Goal: Information Seeking & Learning: Learn about a topic

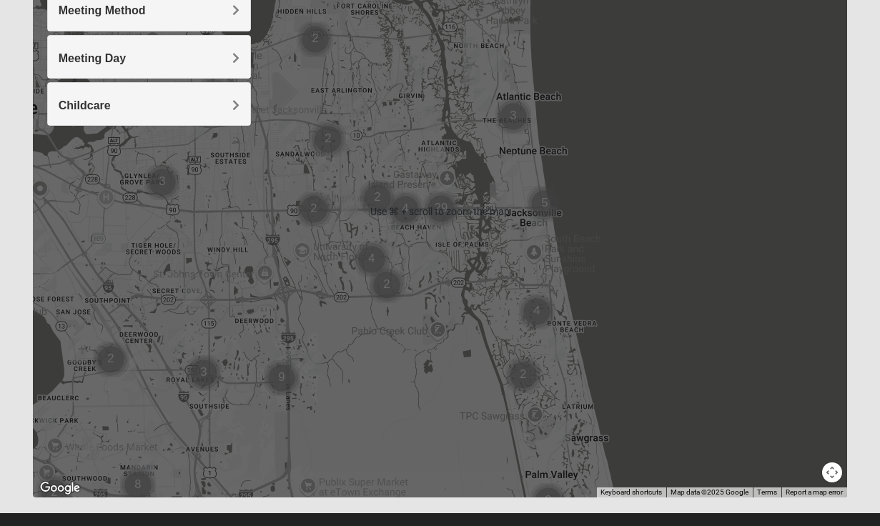
scroll to position [261, 0]
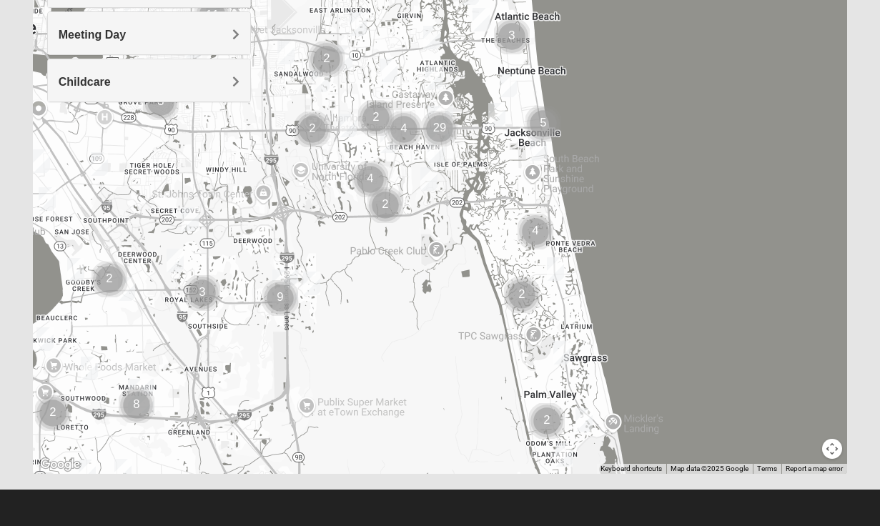
drag, startPoint x: 650, startPoint y: 287, endPoint x: 650, endPoint y: 277, distance: 10.0
click at [650, 277] on div at bounding box center [440, 188] width 814 height 572
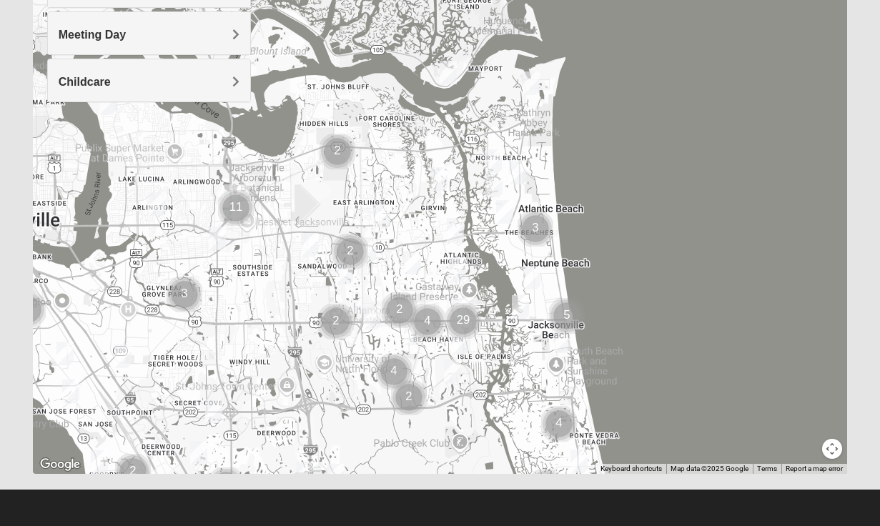
drag, startPoint x: 635, startPoint y: 238, endPoint x: 657, endPoint y: 388, distance: 151.7
click at [658, 391] on div at bounding box center [440, 188] width 814 height 572
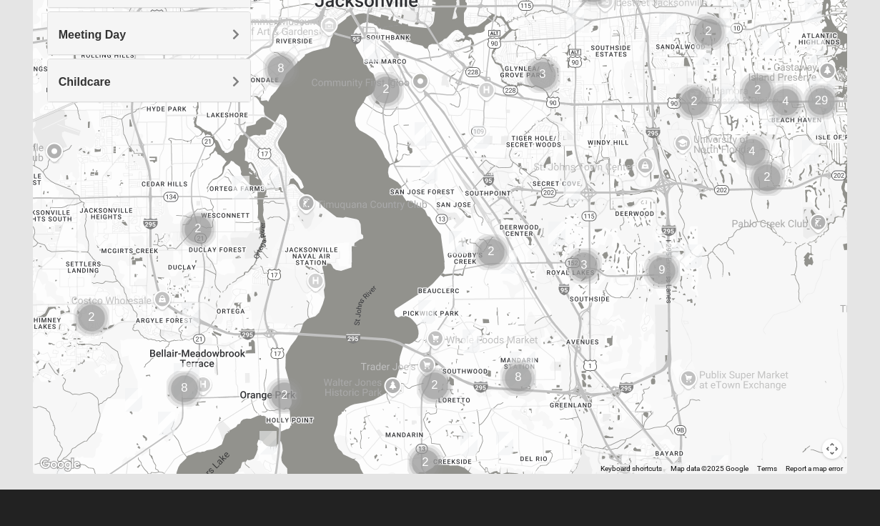
drag, startPoint x: 602, startPoint y: 299, endPoint x: 953, endPoint y: 71, distance: 418.4
click at [879, 71] on html "Log In Find A Group Error Show List Loading Groups" at bounding box center [440, 132] width 880 height 787
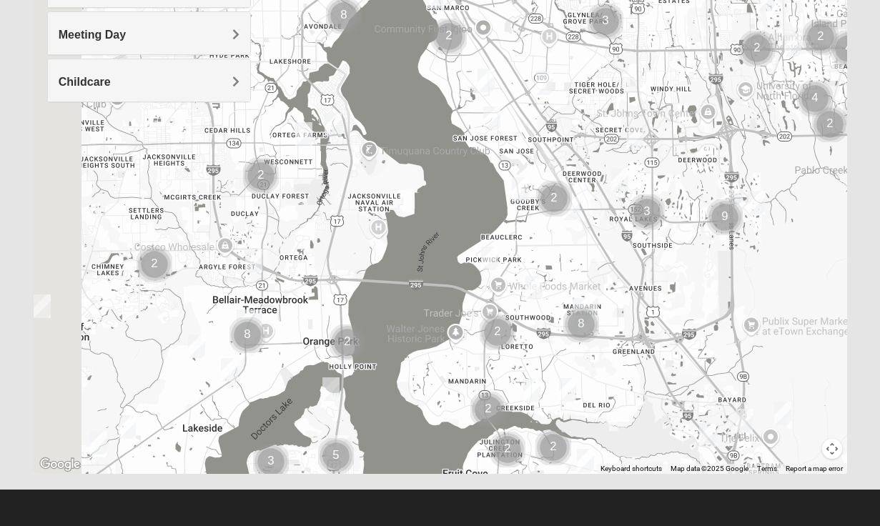
drag, startPoint x: 662, startPoint y: 358, endPoint x: 717, endPoint y: 312, distance: 72.1
click at [720, 312] on div at bounding box center [440, 188] width 814 height 572
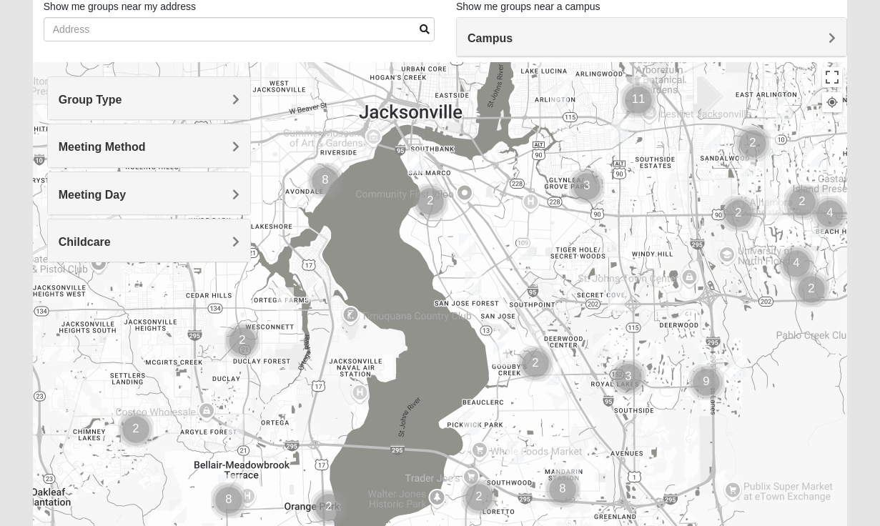
scroll to position [106, 0]
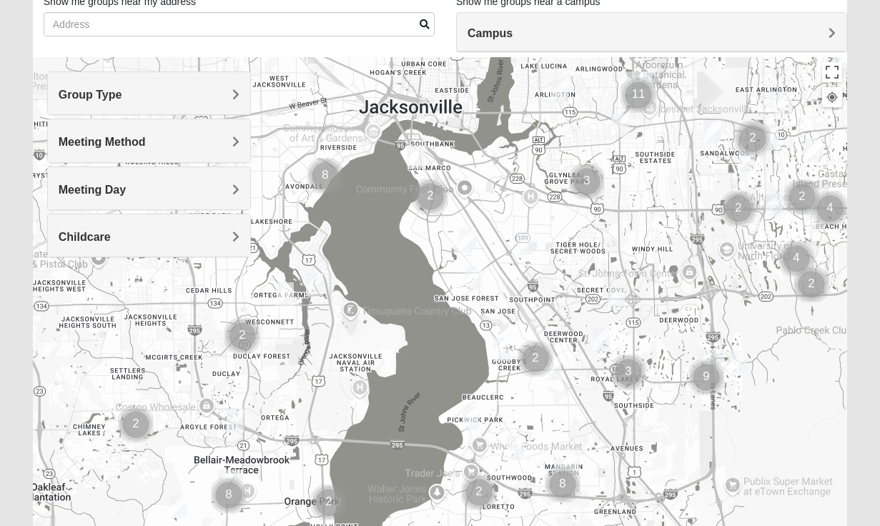
click at [188, 91] on h4 "Group Type" at bounding box center [149, 95] width 181 height 14
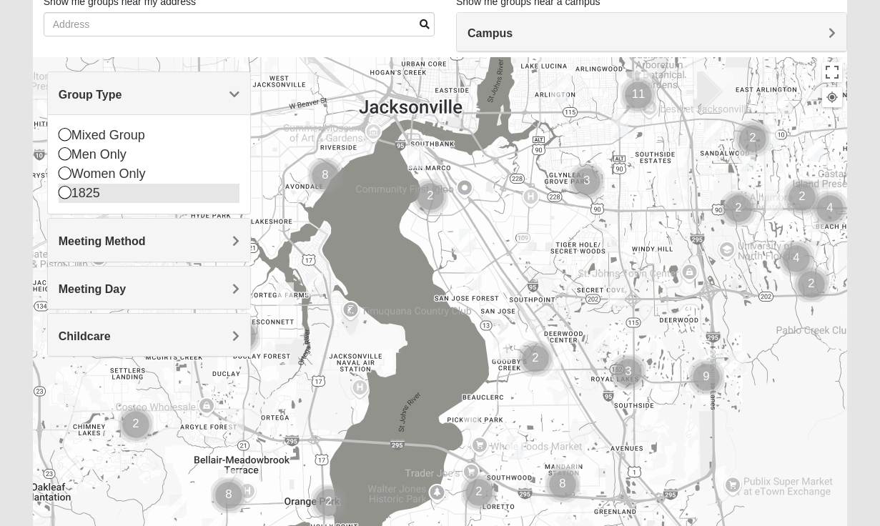
drag, startPoint x: 138, startPoint y: 135, endPoint x: 90, endPoint y: 180, distance: 65.7
click at [138, 135] on div "Mixed Group" at bounding box center [149, 135] width 181 height 19
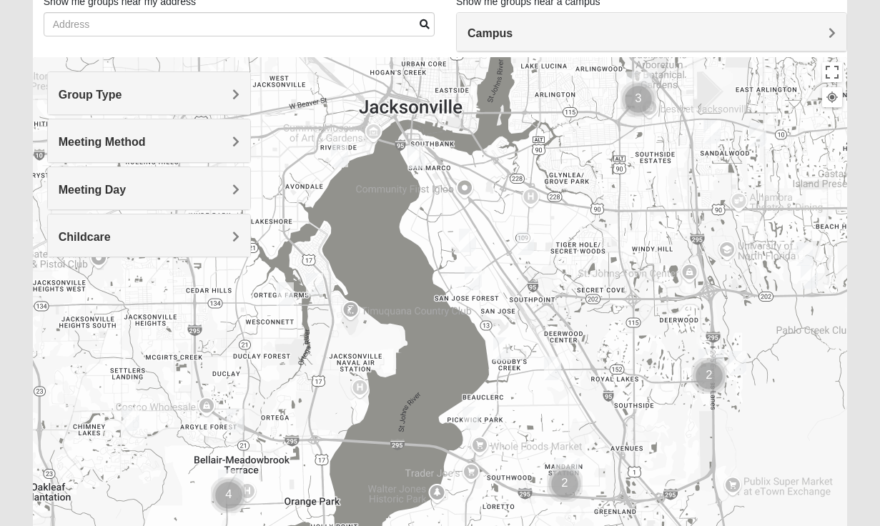
drag, startPoint x: 159, startPoint y: 101, endPoint x: 91, endPoint y: 134, distance: 75.7
click at [158, 101] on h4 "Group Type" at bounding box center [149, 95] width 181 height 14
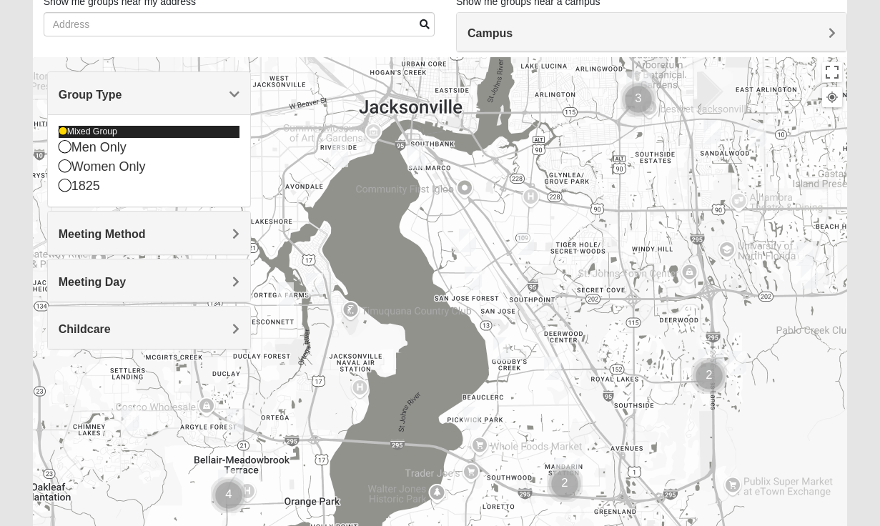
click at [76, 131] on div "Mixed Group" at bounding box center [149, 132] width 181 height 12
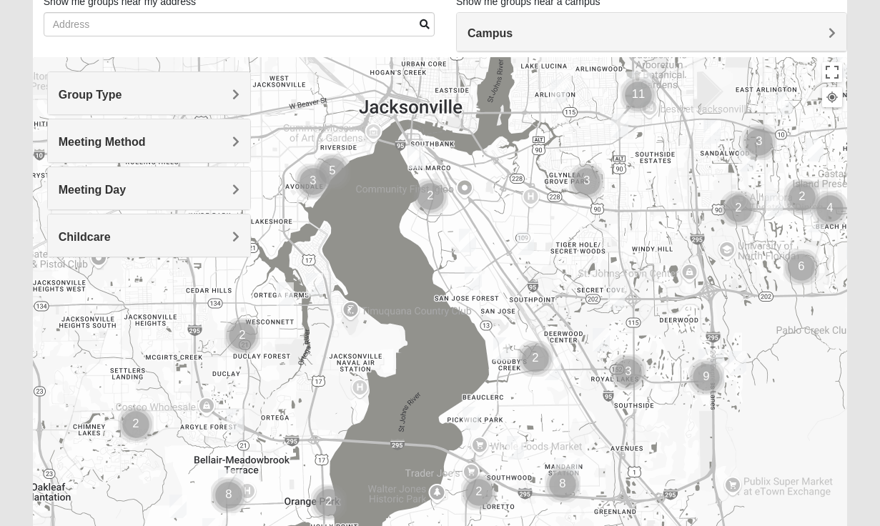
click at [126, 106] on div "Group Type" at bounding box center [149, 93] width 202 height 42
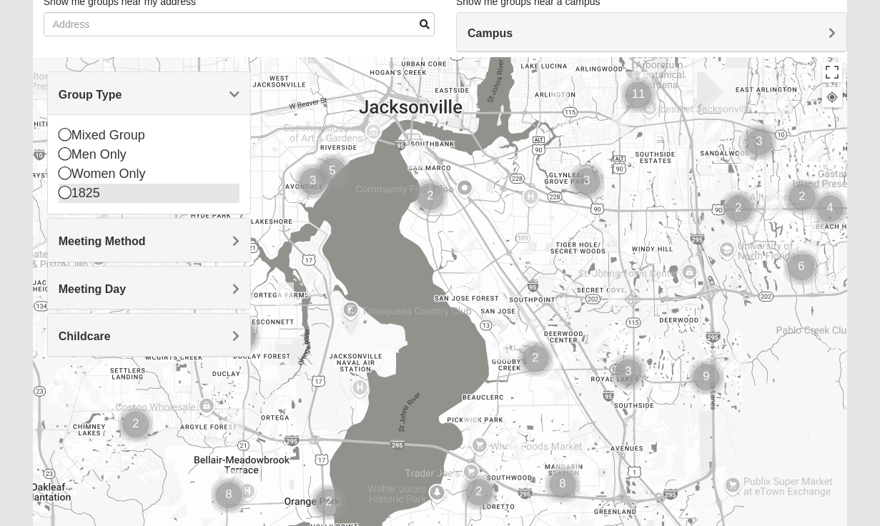
click at [63, 197] on icon at bounding box center [65, 192] width 13 height 13
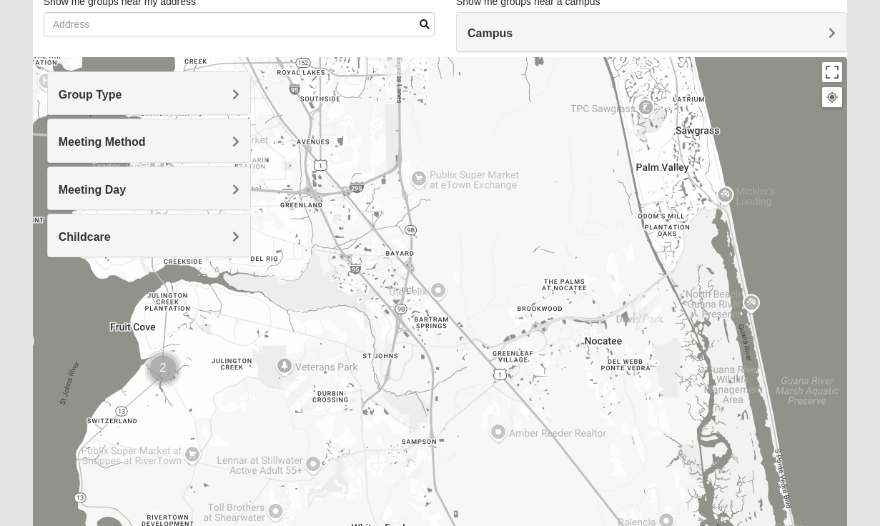
drag, startPoint x: 785, startPoint y: 354, endPoint x: 470, endPoint y: 49, distance: 438.6
click at [470, 49] on div "Show List Loading Groups Keywords Filter Additional Filters Campus [GEOGRAPHIC_…" at bounding box center [440, 299] width 814 height 660
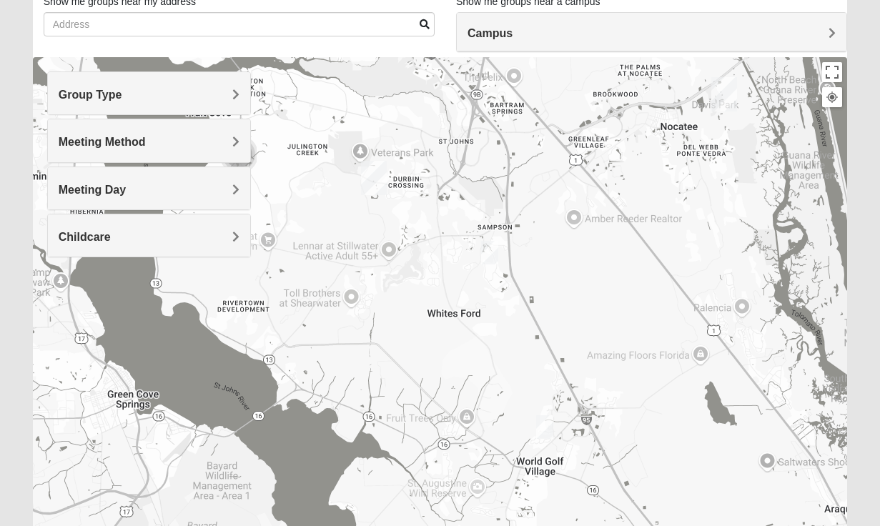
drag, startPoint x: 545, startPoint y: 280, endPoint x: 621, endPoint y: 63, distance: 230.1
click at [621, 63] on div at bounding box center [440, 343] width 814 height 572
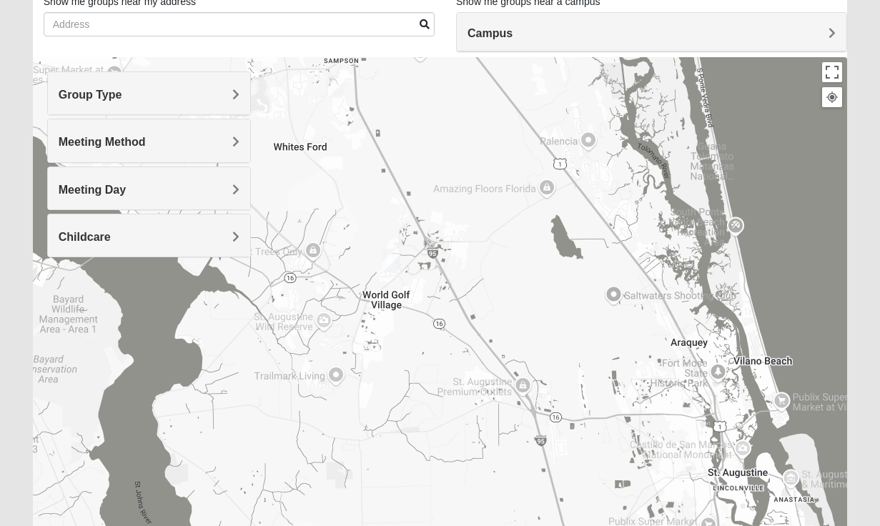
drag, startPoint x: 663, startPoint y: 297, endPoint x: 557, endPoint y: 214, distance: 133.9
click at [507, 134] on div at bounding box center [440, 343] width 814 height 572
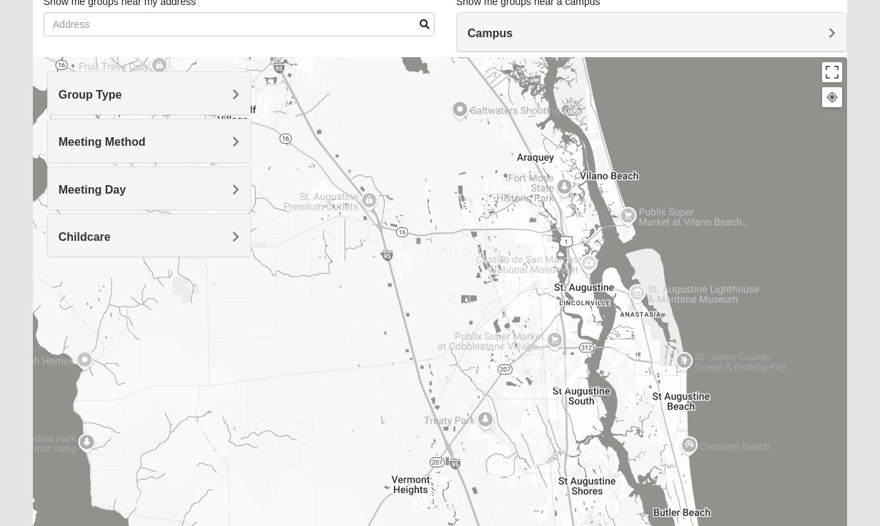
drag, startPoint x: 640, startPoint y: 353, endPoint x: 484, endPoint y: 169, distance: 241.8
click at [484, 169] on div at bounding box center [440, 343] width 814 height 572
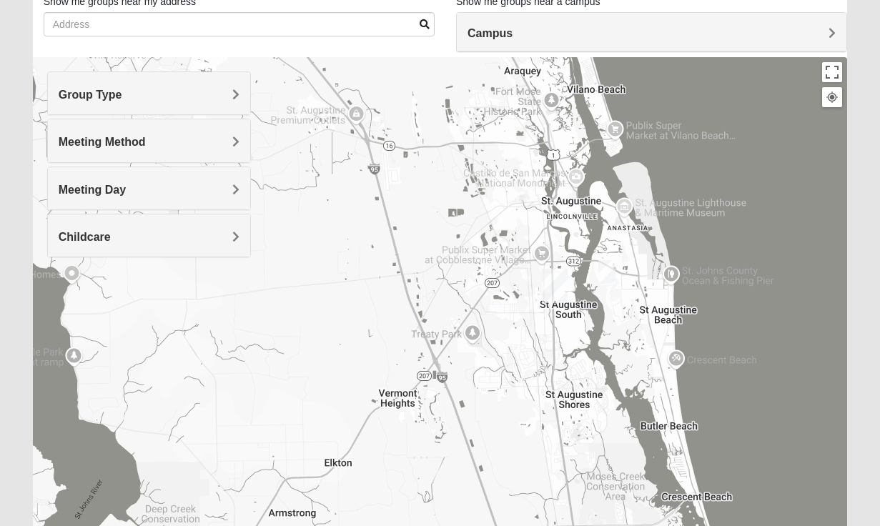
drag, startPoint x: 512, startPoint y: 409, endPoint x: 527, endPoint y: 317, distance: 94.2
click at [494, 322] on div at bounding box center [440, 343] width 814 height 572
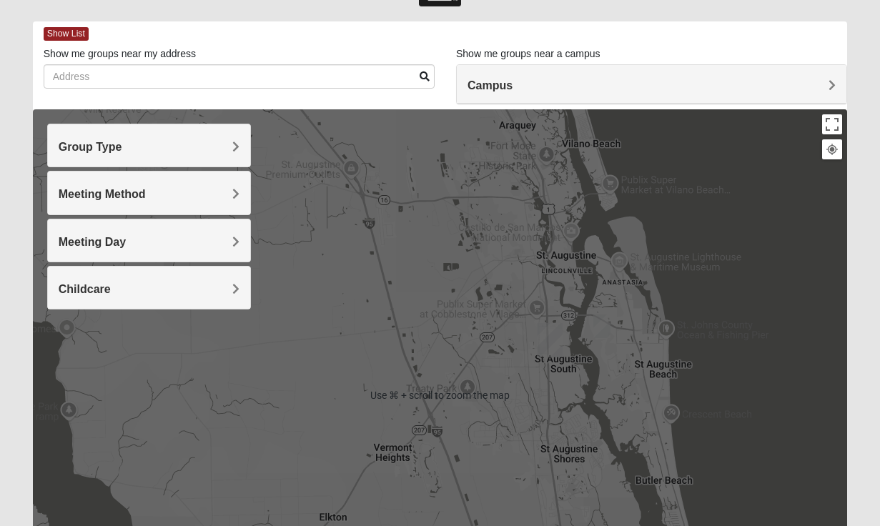
scroll to position [129, 0]
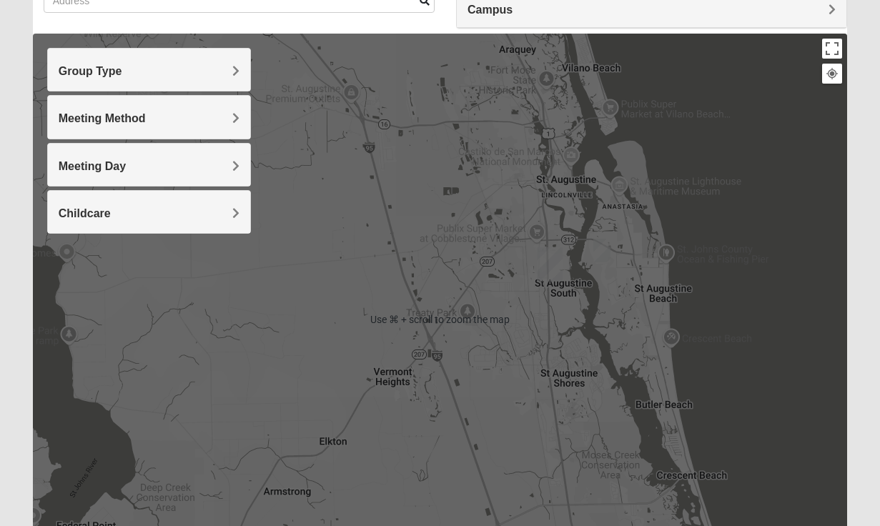
click at [594, 255] on img "1825 Mixed Lauter 32080" at bounding box center [601, 251] width 17 height 24
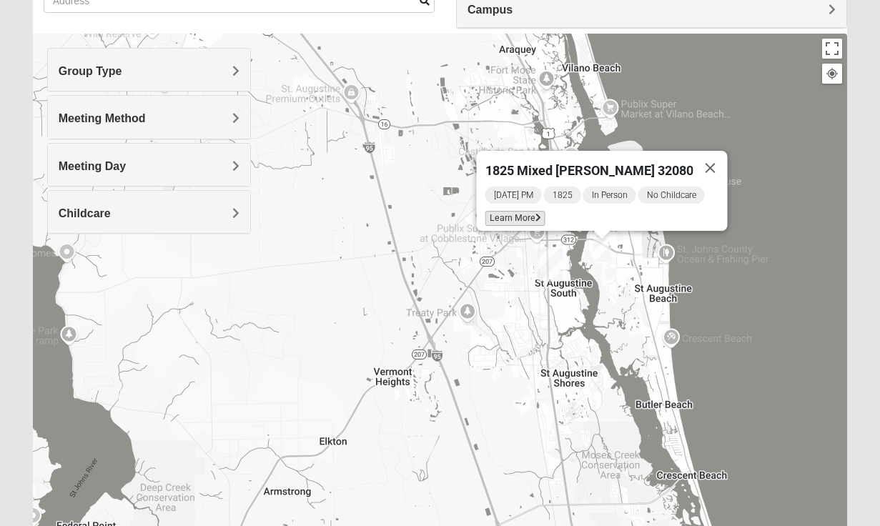
click at [532, 211] on span "Learn More" at bounding box center [514, 218] width 60 height 15
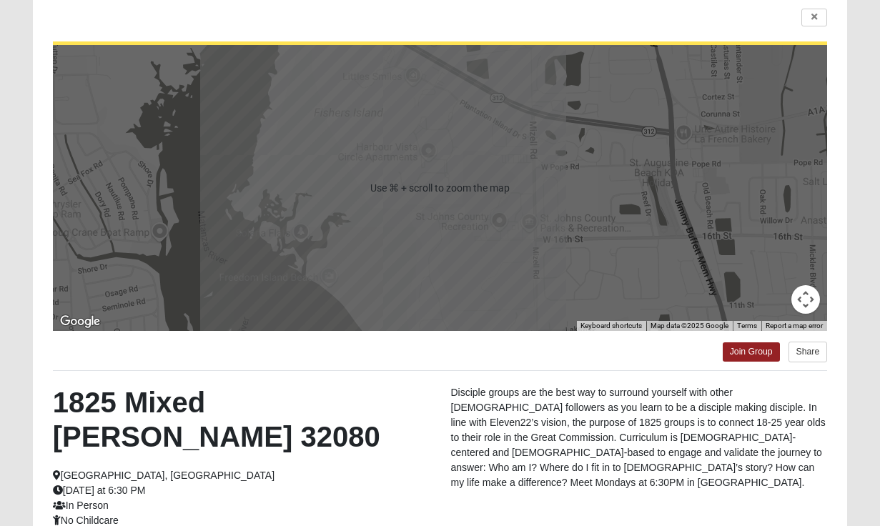
scroll to position [244, 0]
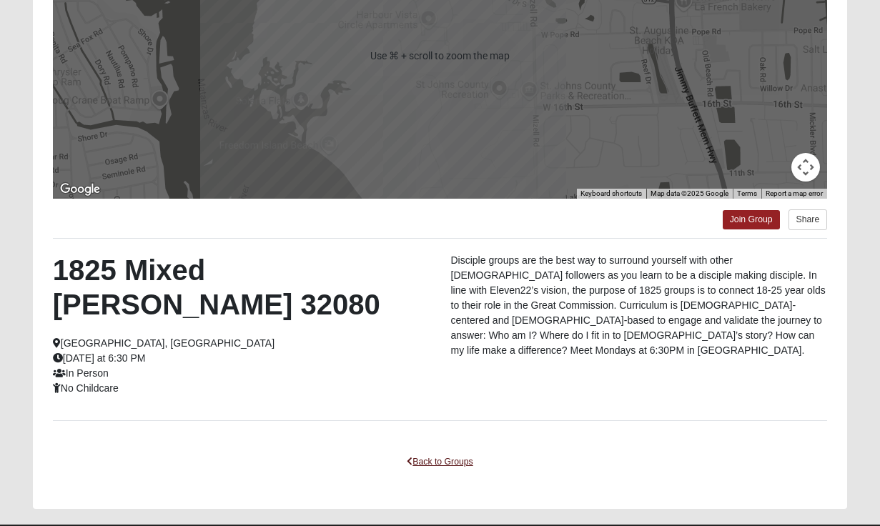
click at [457, 451] on link "Back to Groups" at bounding box center [439, 462] width 84 height 22
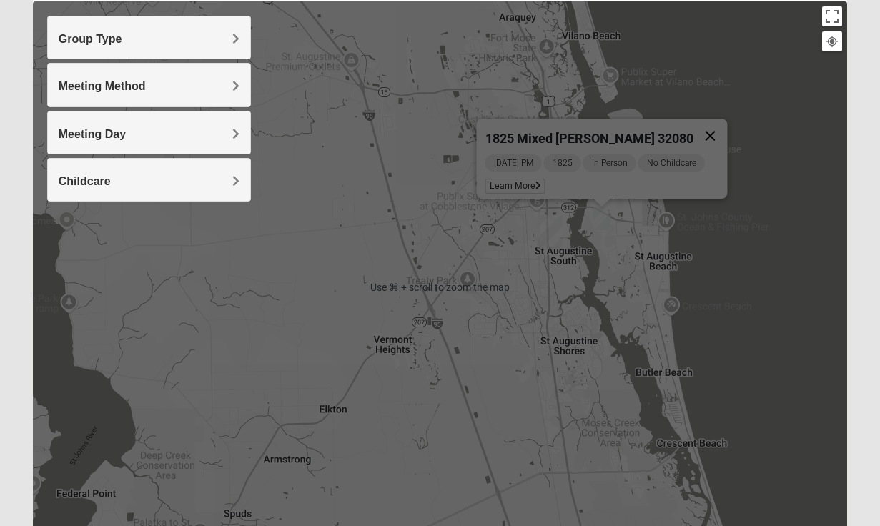
scroll to position [159, 0]
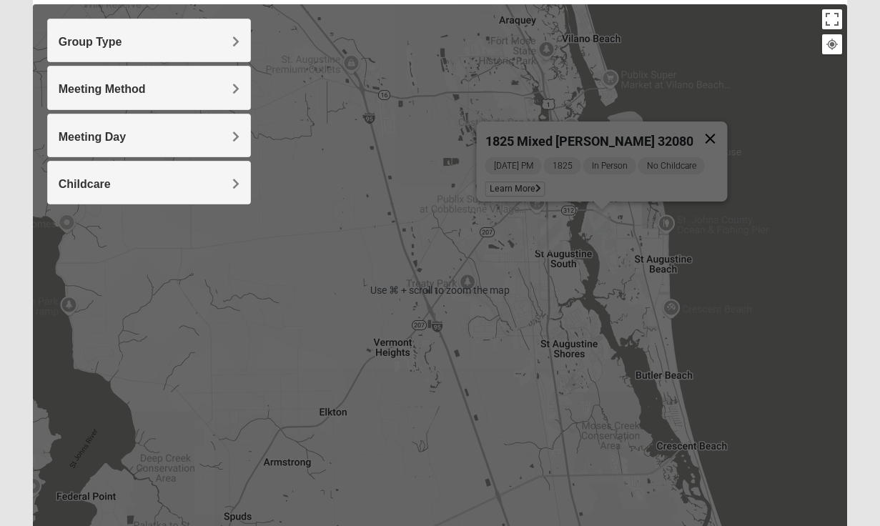
click at [708, 123] on button "Close" at bounding box center [709, 138] width 34 height 34
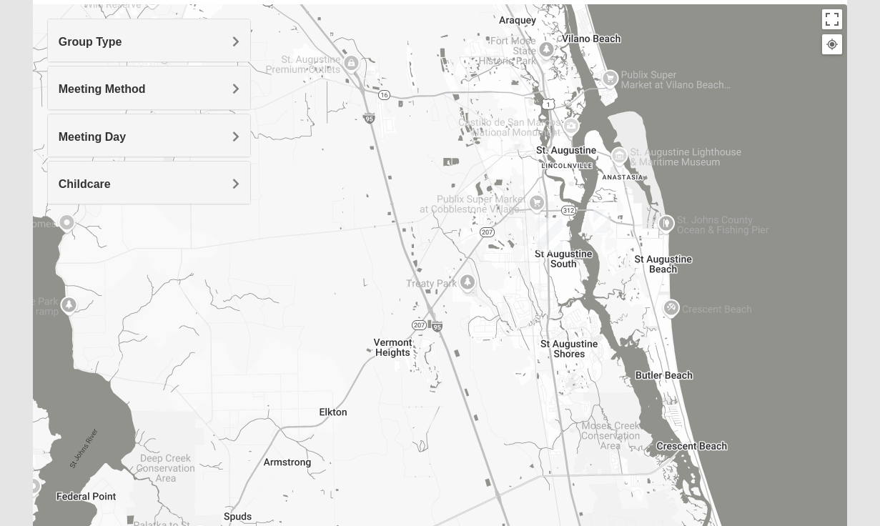
click at [233, 49] on div "Group Type" at bounding box center [149, 40] width 202 height 42
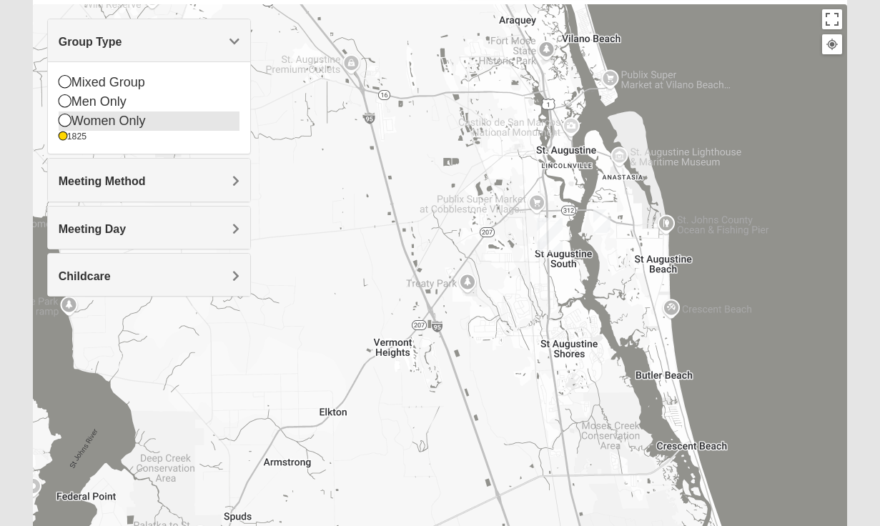
click at [129, 121] on div "Women Only" at bounding box center [149, 120] width 181 height 19
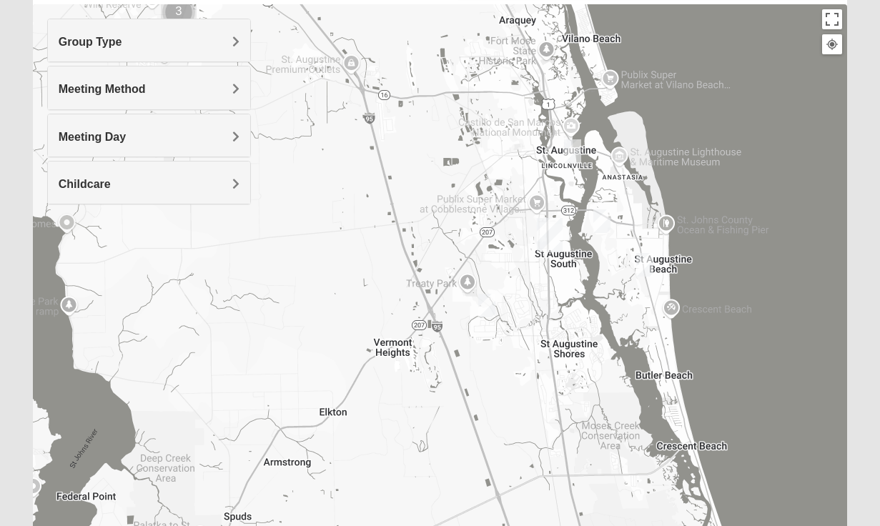
drag, startPoint x: 188, startPoint y: 46, endPoint x: 153, endPoint y: 74, distance: 44.3
click at [188, 46] on h4 "Group Type" at bounding box center [149, 42] width 181 height 14
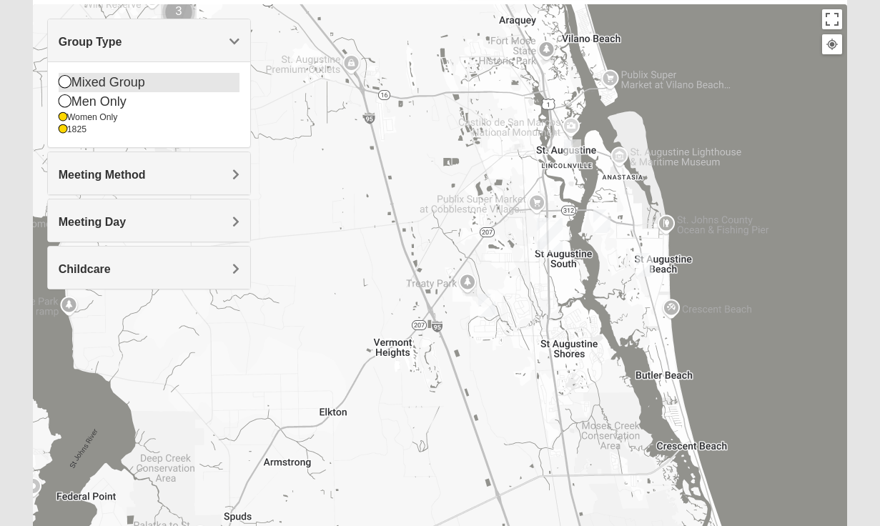
click at [128, 84] on div "Mixed Group" at bounding box center [149, 82] width 181 height 19
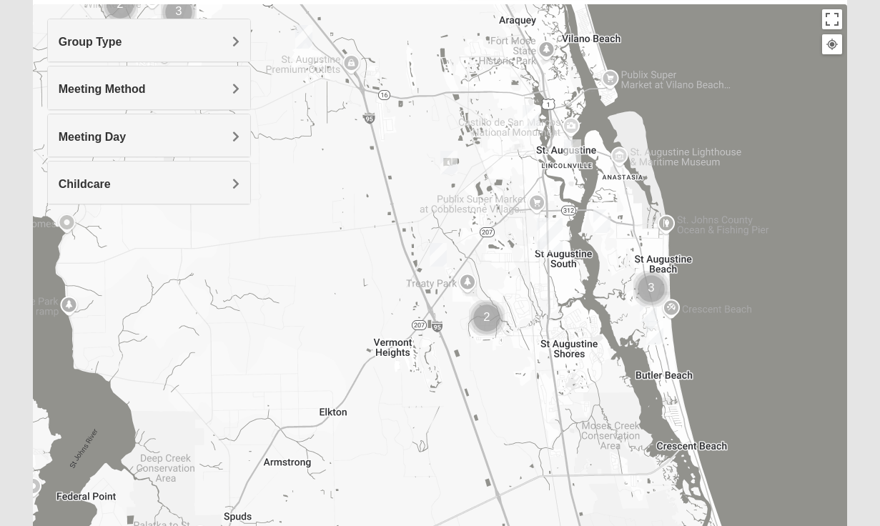
click at [184, 51] on div "Group Type" at bounding box center [149, 40] width 202 height 42
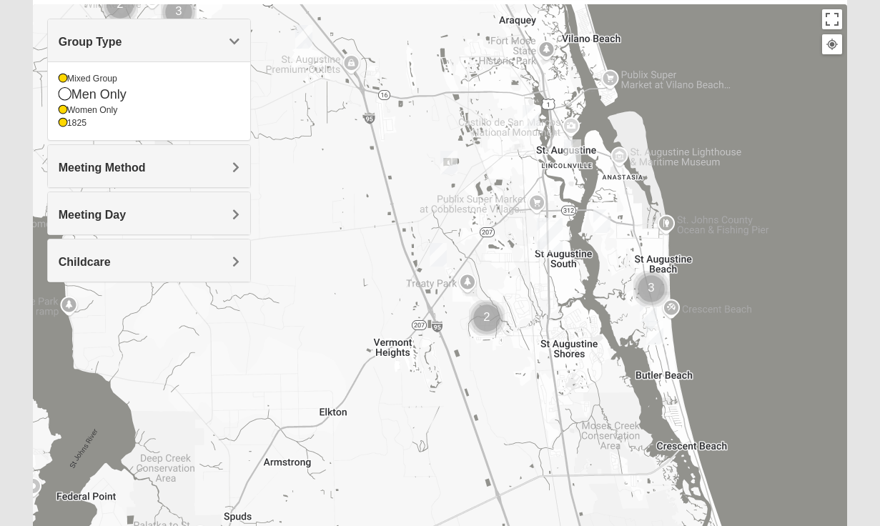
drag, startPoint x: 192, startPoint y: 44, endPoint x: 196, endPoint y: 52, distance: 8.6
click at [192, 45] on h4 "Group Type" at bounding box center [149, 42] width 181 height 14
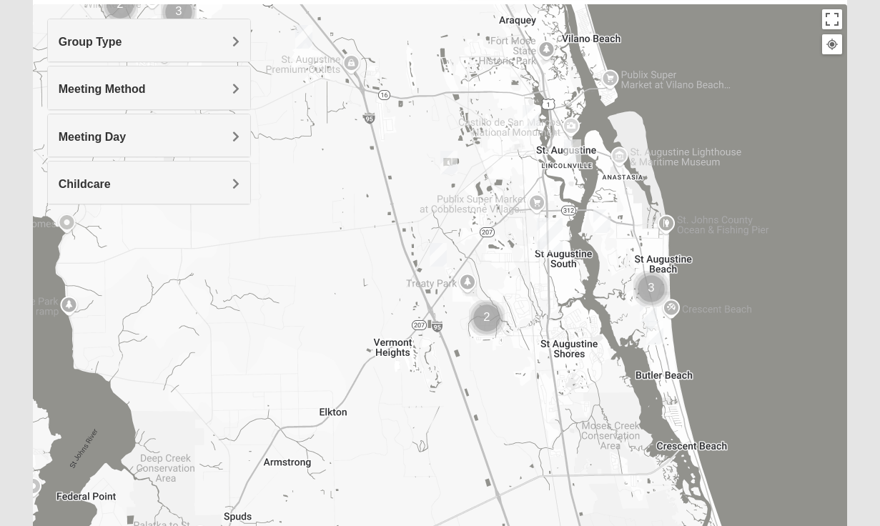
click at [647, 287] on img "Cluster of 3 groups" at bounding box center [651, 289] width 36 height 36
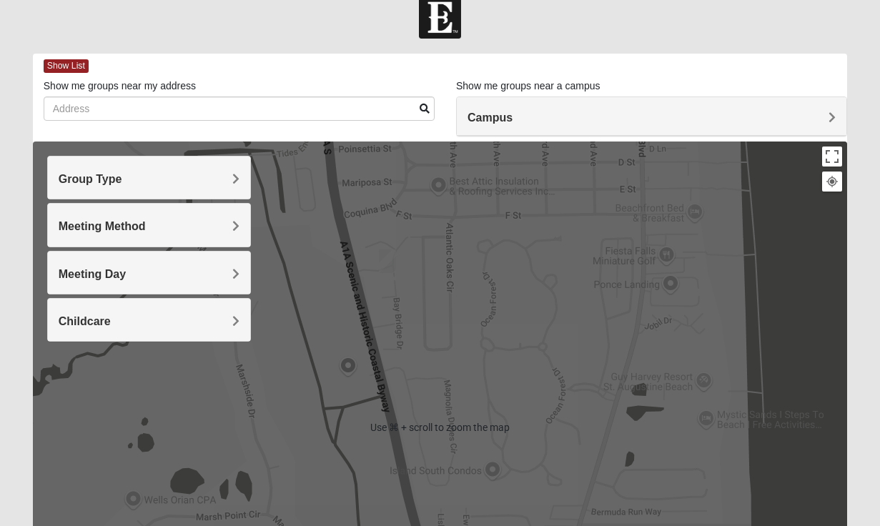
scroll to position [49, 0]
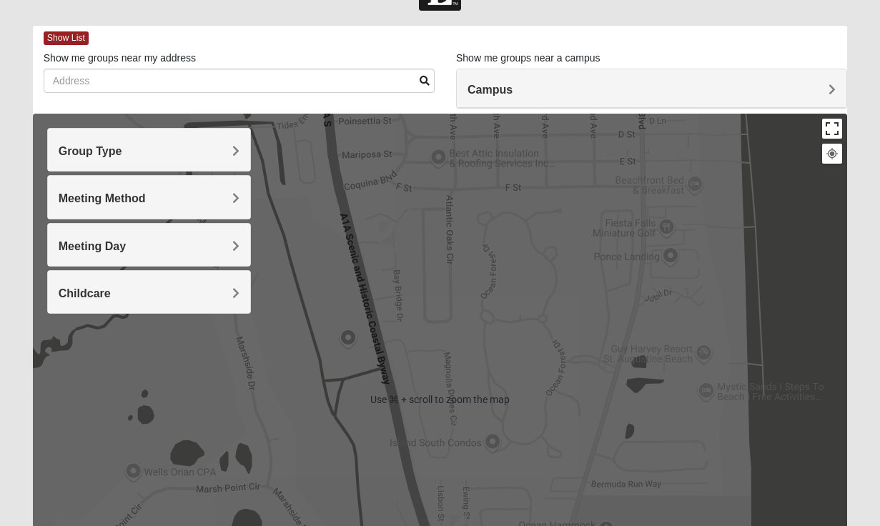
click at [830, 132] on button "Toggle fullscreen view" at bounding box center [832, 129] width 20 height 20
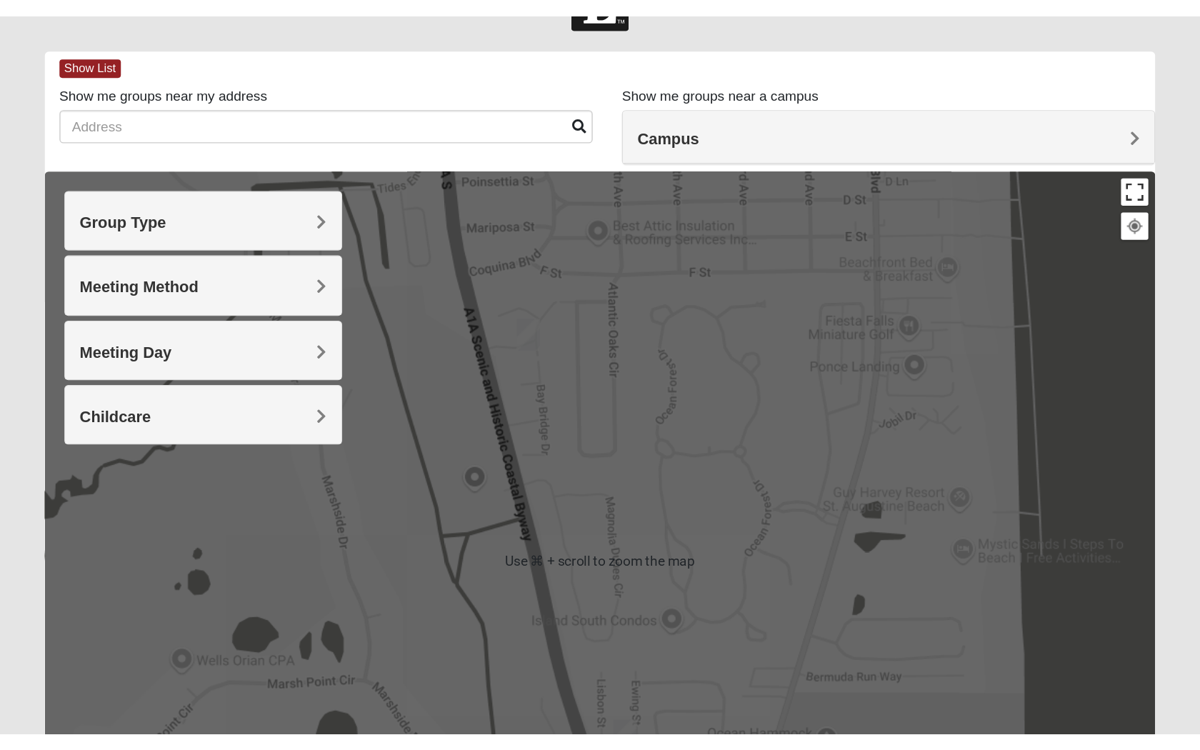
scroll to position [36, 0]
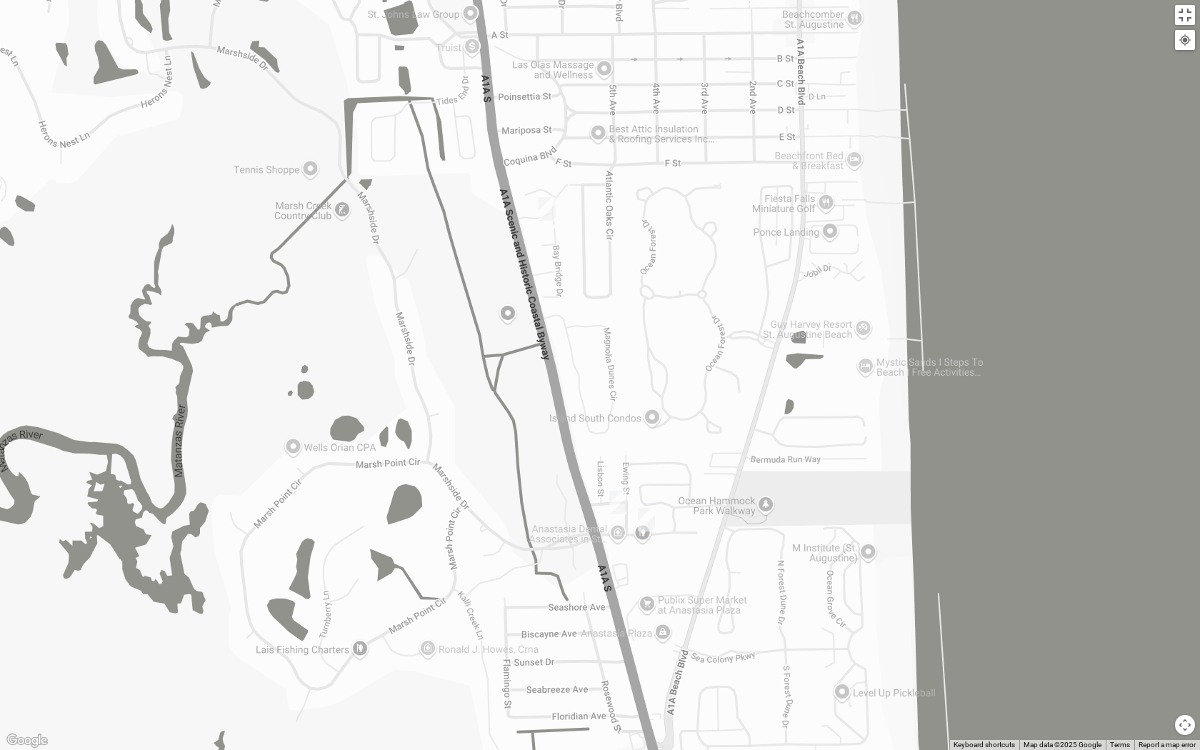
click at [879, 43] on div at bounding box center [1185, 40] width 13 height 13
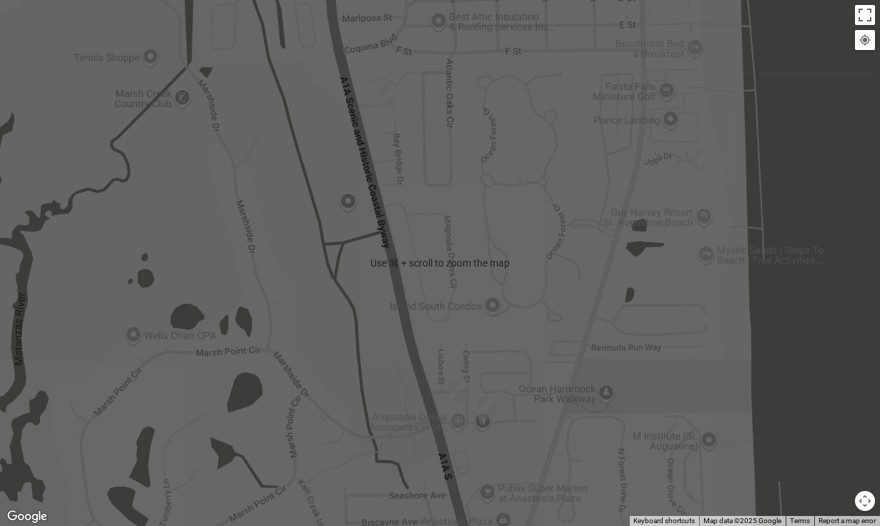
scroll to position [219, 0]
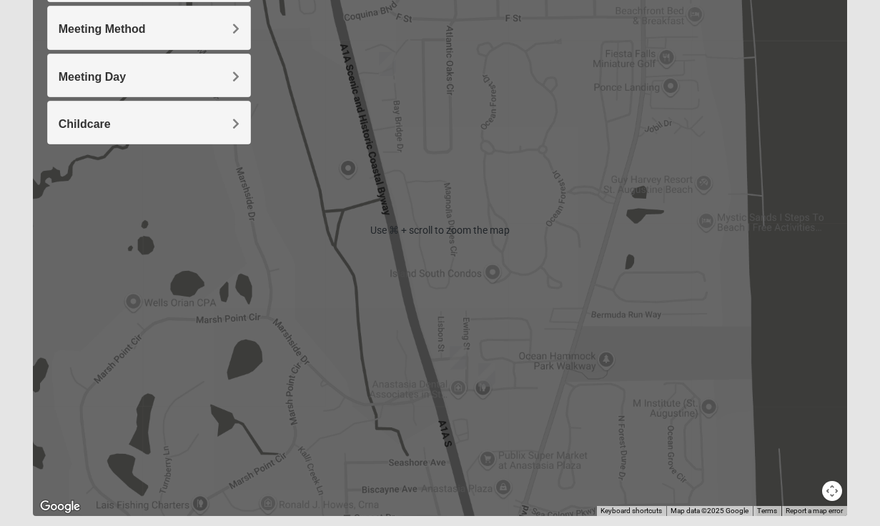
click at [832, 494] on button "Map camera controls" at bounding box center [832, 491] width 20 height 20
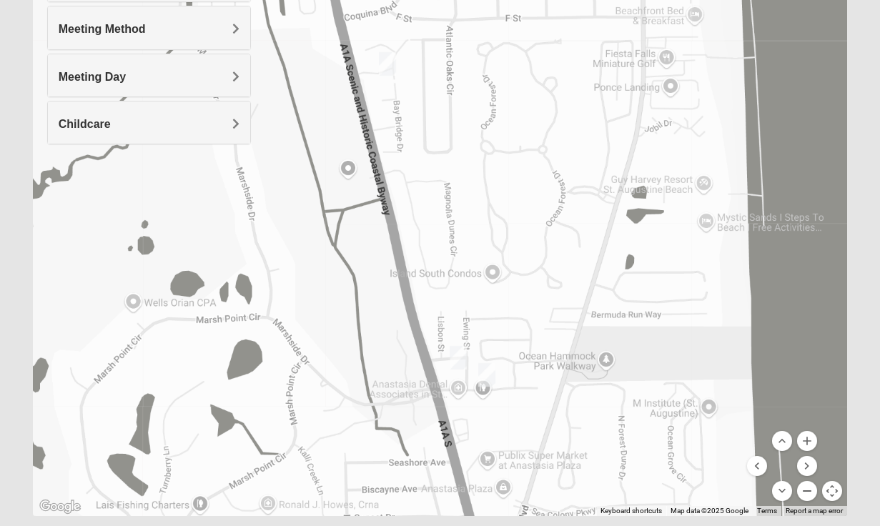
click at [805, 493] on button "Zoom out" at bounding box center [807, 491] width 20 height 20
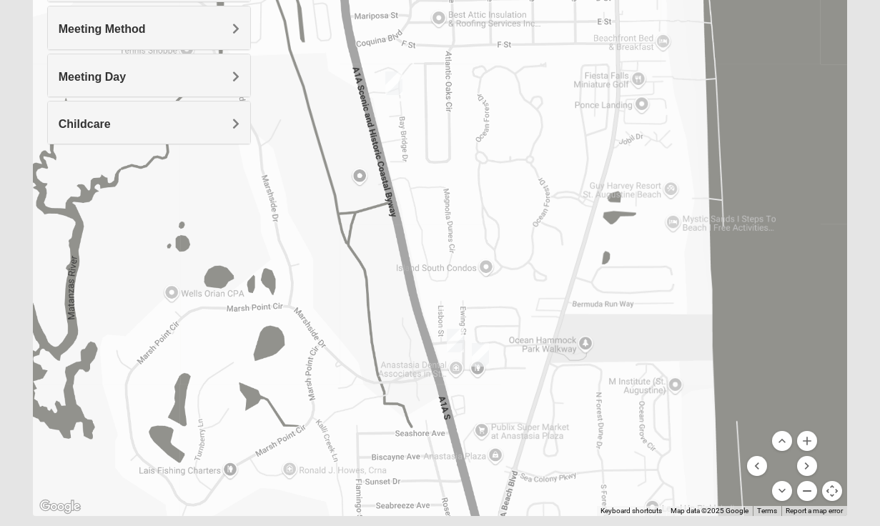
click at [805, 492] on button "Zoom out" at bounding box center [807, 491] width 20 height 20
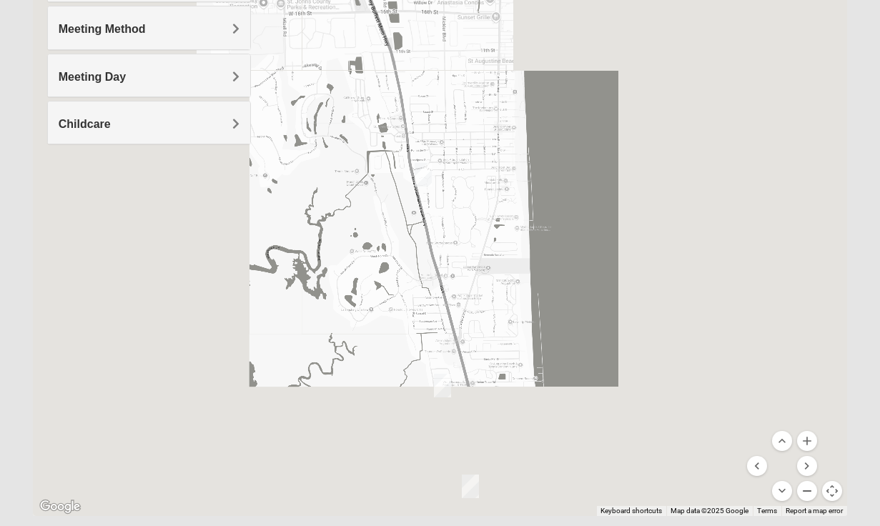
click at [805, 492] on button "Zoom out" at bounding box center [807, 491] width 20 height 20
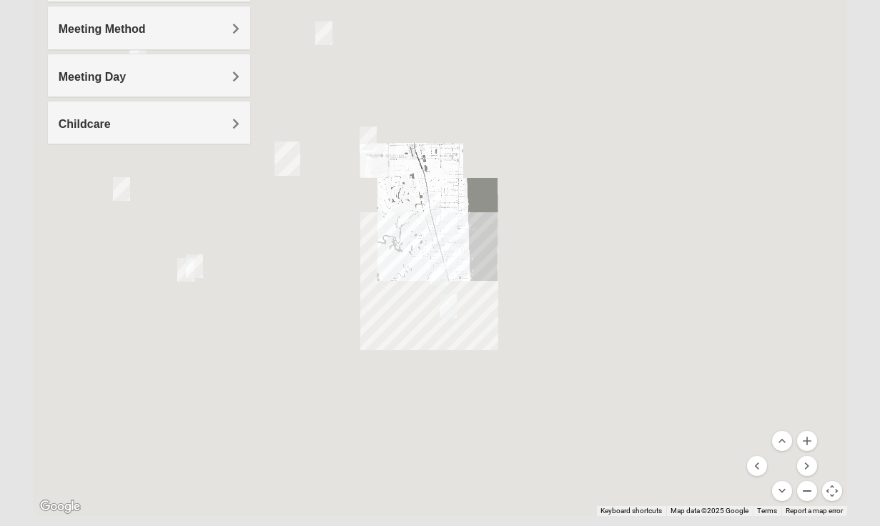
click at [805, 492] on button "Zoom out" at bounding box center [807, 491] width 20 height 20
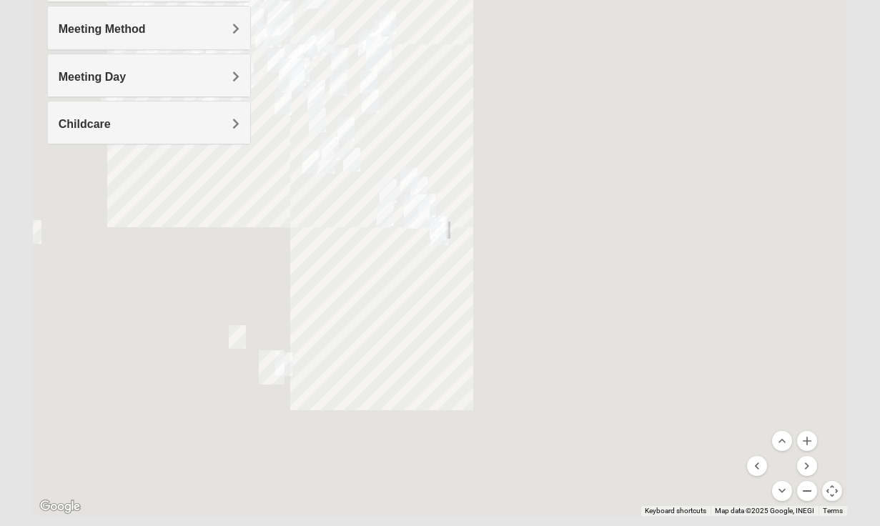
click at [804, 492] on button "Zoom out" at bounding box center [807, 491] width 20 height 20
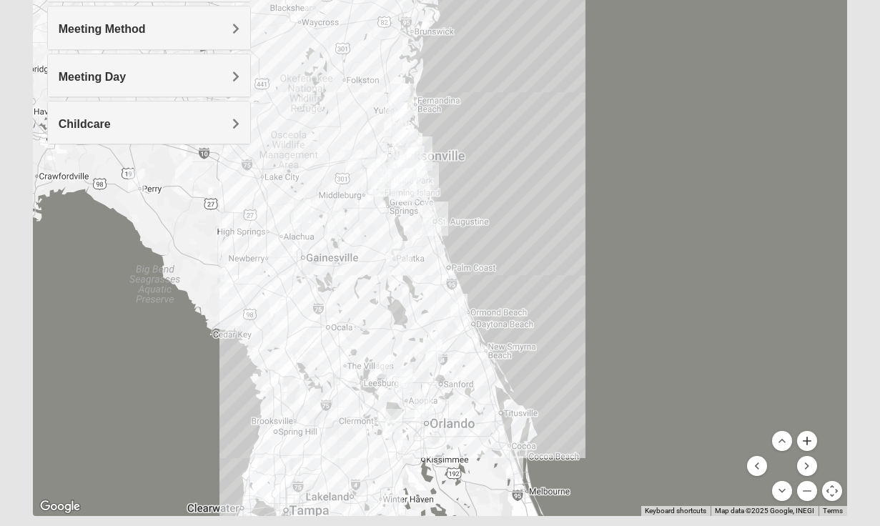
click at [806, 442] on button "Zoom in" at bounding box center [807, 441] width 20 height 20
click at [806, 441] on button "Zoom in" at bounding box center [807, 441] width 20 height 20
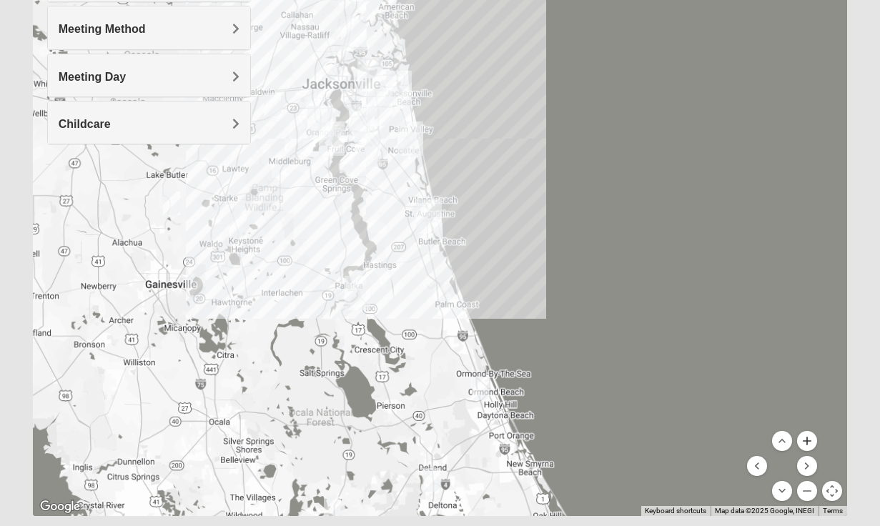
click at [806, 441] on button "Zoom in" at bounding box center [807, 441] width 20 height 20
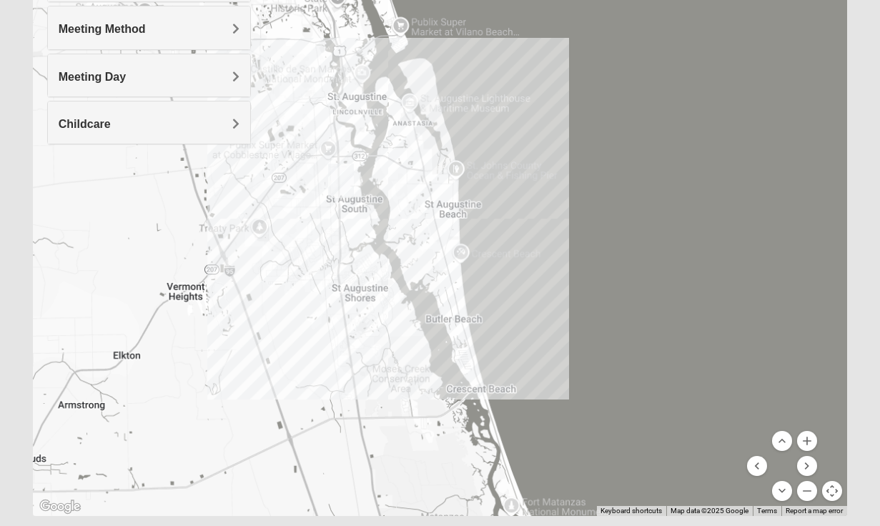
drag, startPoint x: 622, startPoint y: 199, endPoint x: 692, endPoint y: 222, distance: 73.9
click at [692, 222] on div "To navigate, press the arrow keys." at bounding box center [440, 230] width 814 height 572
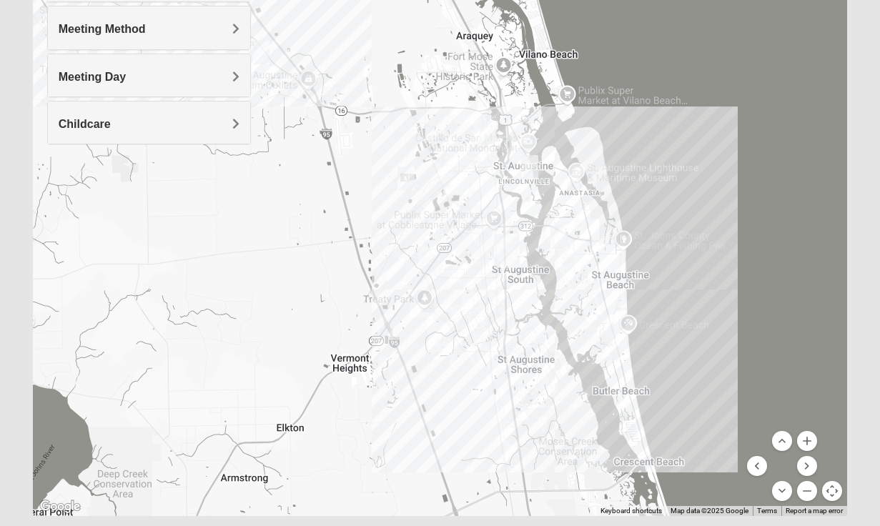
drag, startPoint x: 608, startPoint y: 213, endPoint x: 615, endPoint y: 223, distance: 11.9
click at [615, 223] on div "To navigate, press the arrow keys." at bounding box center [440, 230] width 814 height 572
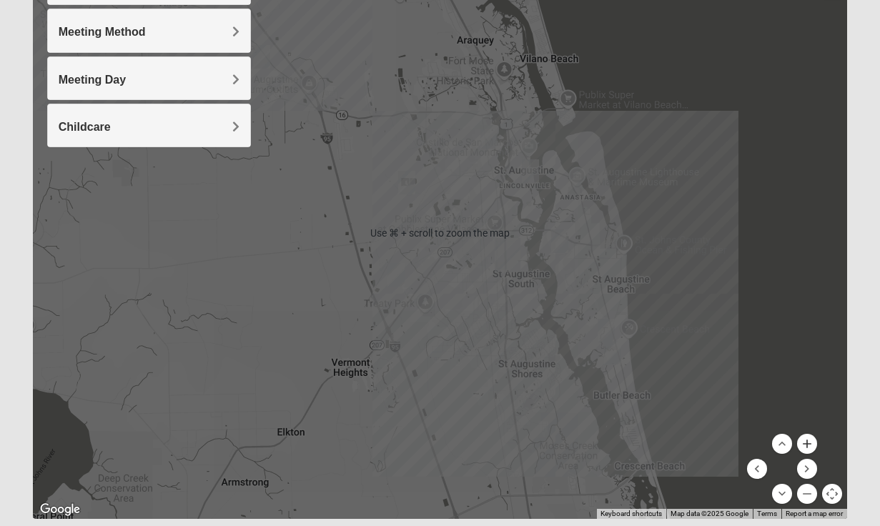
click at [808, 449] on button "Zoom in" at bounding box center [807, 444] width 20 height 20
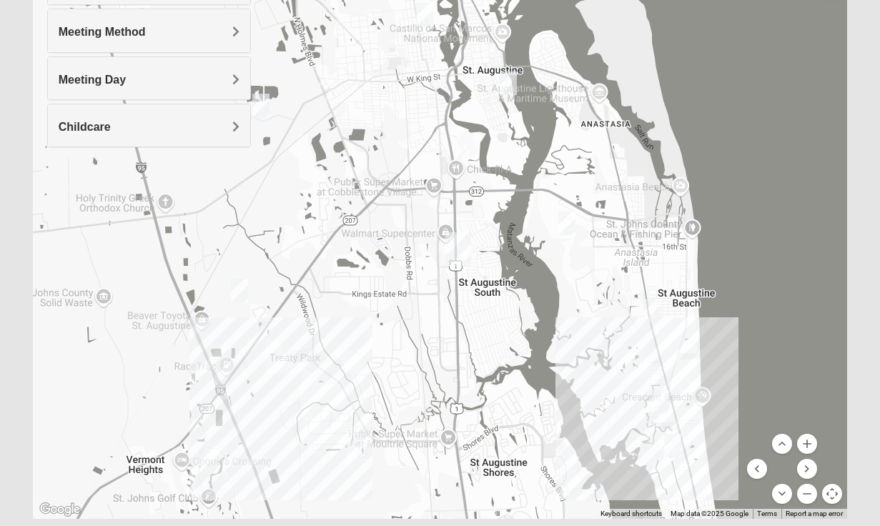
drag, startPoint x: 740, startPoint y: 294, endPoint x: 622, endPoint y: 259, distance: 122.5
click at [622, 259] on div "To navigate, press the arrow keys." at bounding box center [440, 233] width 814 height 572
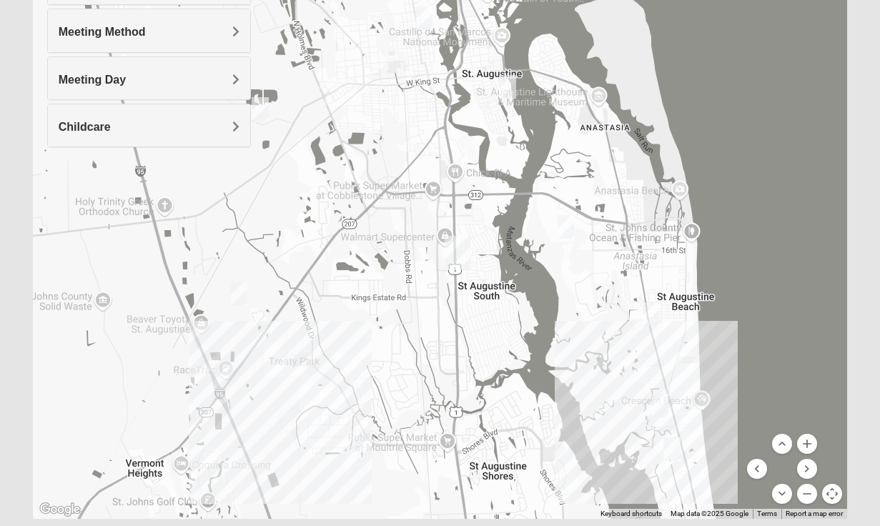
click at [646, 312] on img "Womens Cannata 32080" at bounding box center [650, 314] width 17 height 24
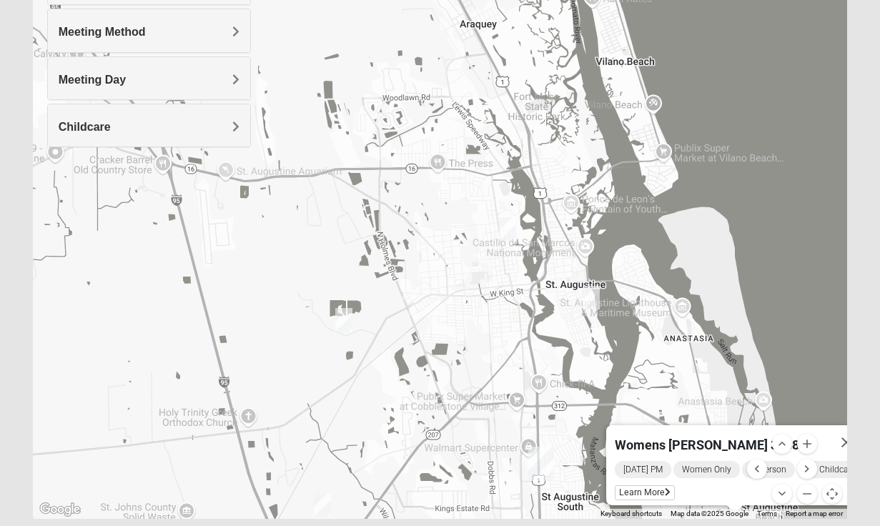
drag, startPoint x: 709, startPoint y: 104, endPoint x: 732, endPoint y: 273, distance: 170.2
click at [775, 302] on div "Womens [PERSON_NAME] 32080 [DATE] PM Women Only In Person No Childcare Learn Mo…" at bounding box center [440, 233] width 814 height 572
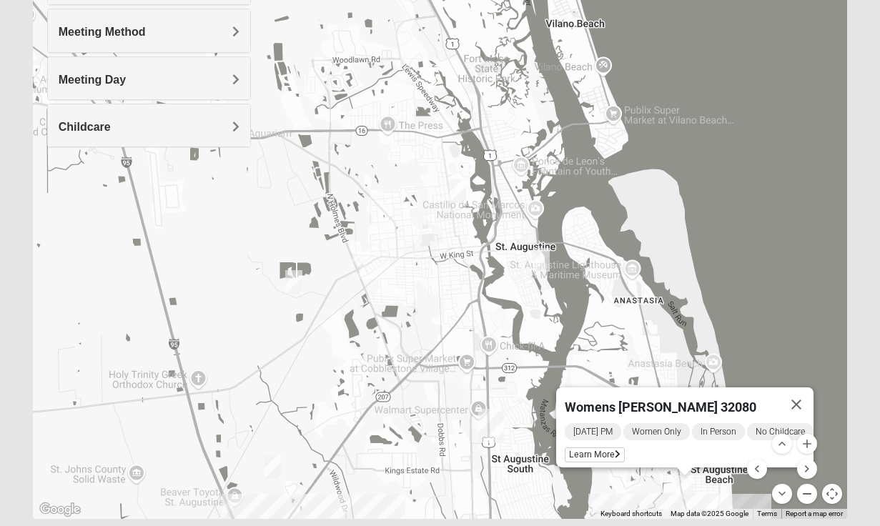
click at [805, 490] on button "Zoom out" at bounding box center [807, 494] width 20 height 20
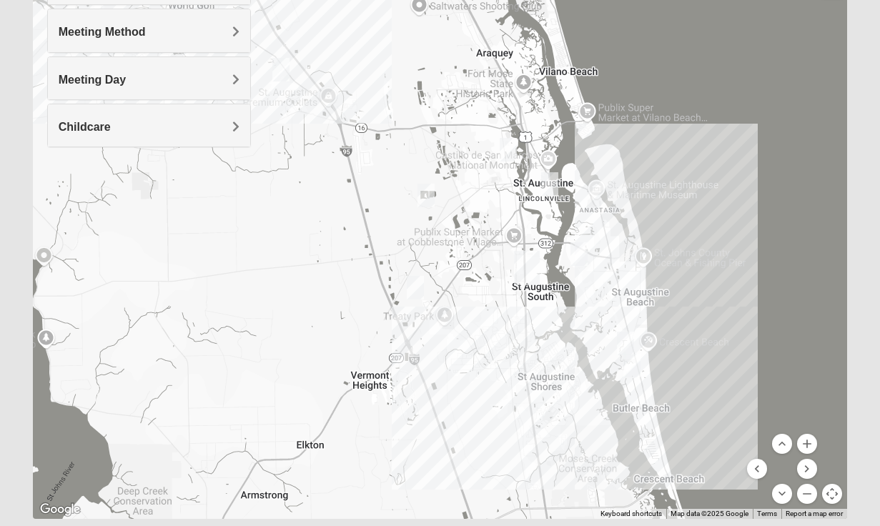
drag, startPoint x: 634, startPoint y: 196, endPoint x: 694, endPoint y: 139, distance: 82.9
click at [694, 139] on div at bounding box center [440, 233] width 814 height 572
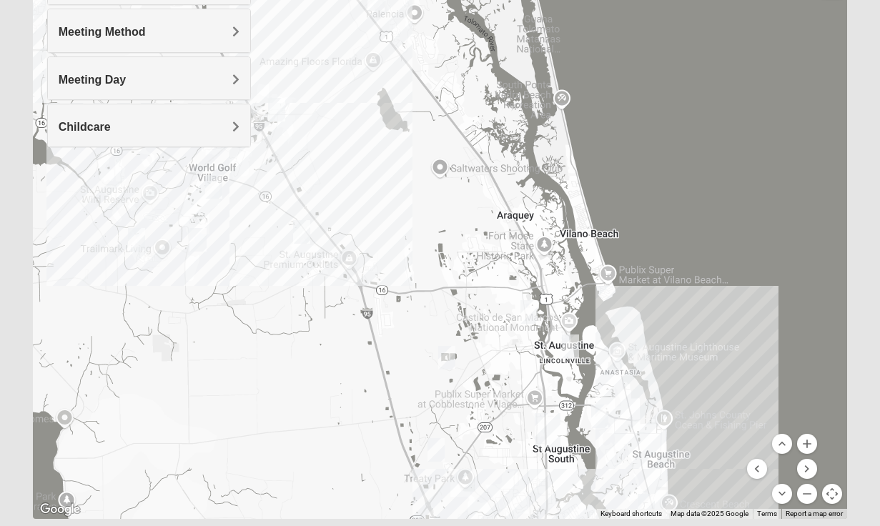
drag, startPoint x: 485, startPoint y: 322, endPoint x: 504, endPoint y: 458, distance: 137.7
click at [508, 487] on div at bounding box center [440, 233] width 814 height 572
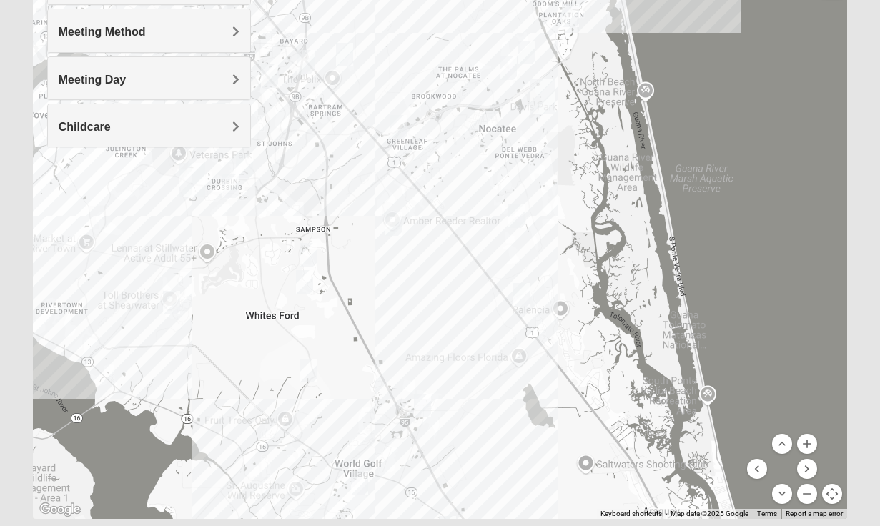
drag, startPoint x: 724, startPoint y: 312, endPoint x: 727, endPoint y: 430, distance: 118.7
click at [745, 459] on div at bounding box center [440, 233] width 814 height 572
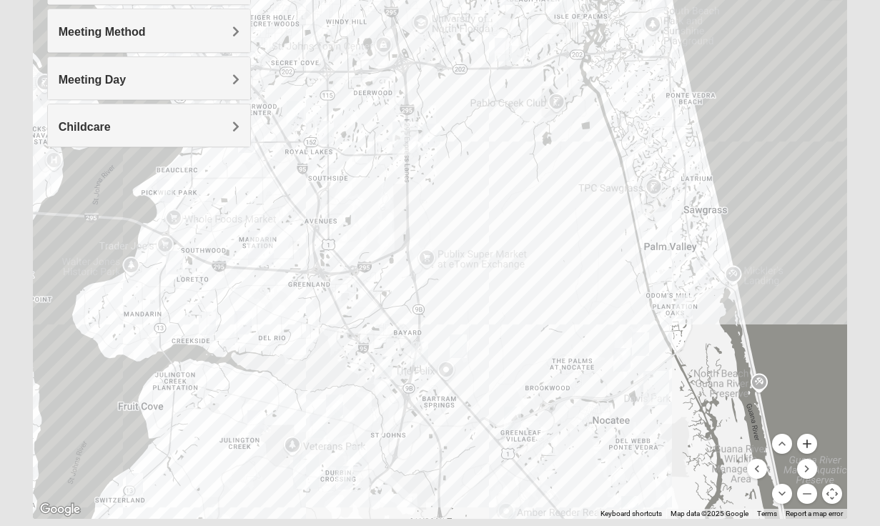
drag, startPoint x: 677, startPoint y: 189, endPoint x: 802, endPoint y: 451, distance: 289.6
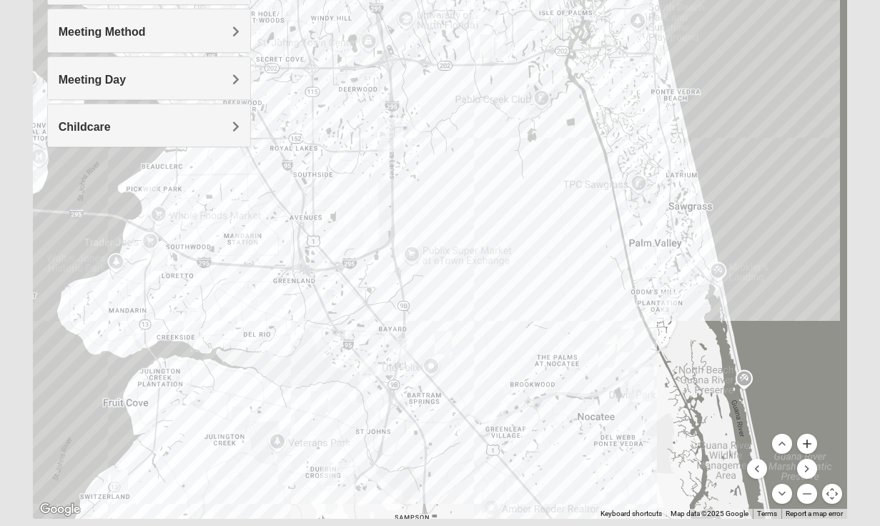
click at [802, 451] on div "Use ⌘ + scroll to zoom the map Keyboard shortcuts Map Data Map data ©2025 Googl…" at bounding box center [440, 233] width 814 height 572
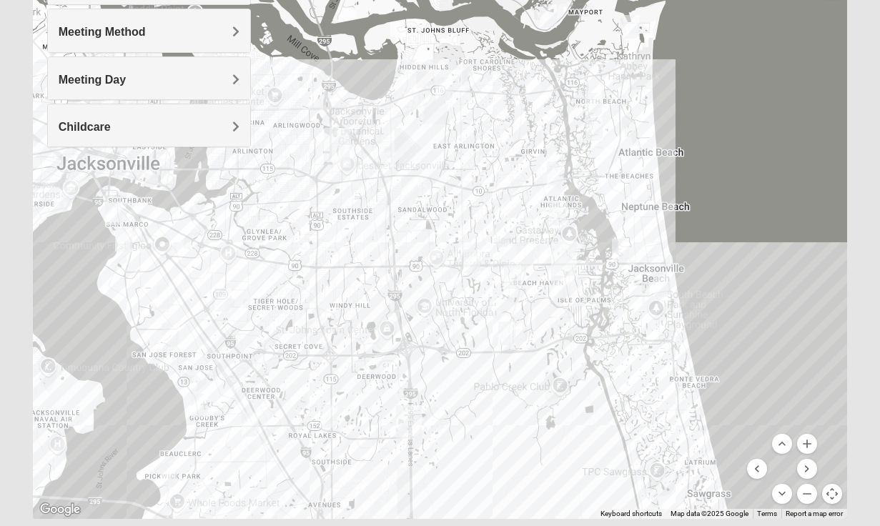
drag, startPoint x: 709, startPoint y: 216, endPoint x: 735, endPoint y: 362, distance: 148.9
click at [730, 442] on div at bounding box center [440, 233] width 814 height 572
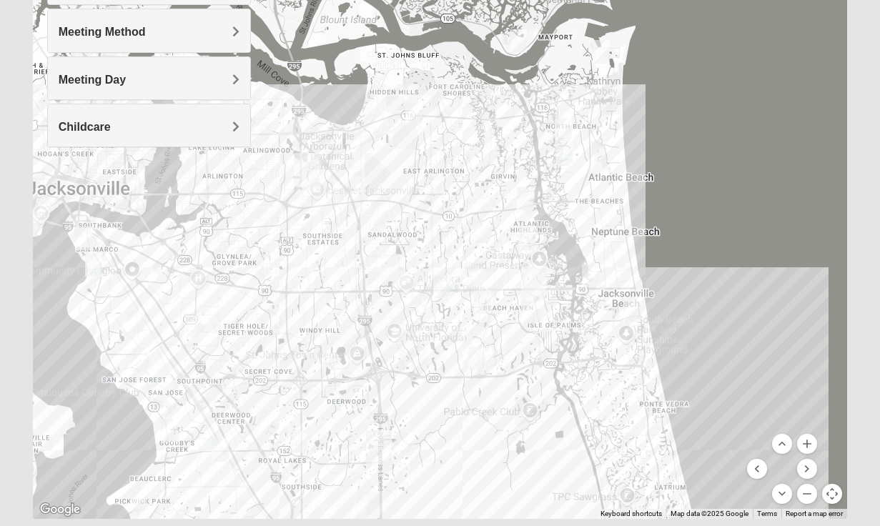
drag, startPoint x: 716, startPoint y: 169, endPoint x: 684, endPoint y: 184, distance: 35.8
click at [684, 184] on div at bounding box center [440, 233] width 814 height 572
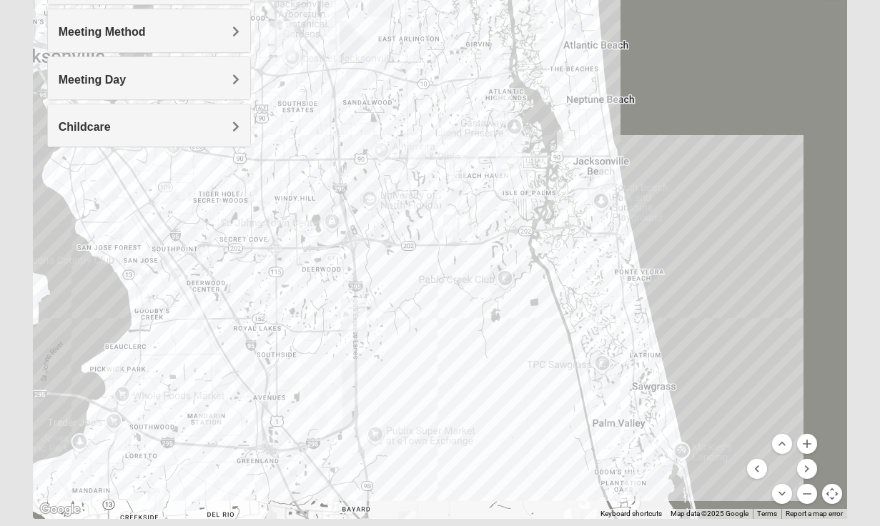
drag, startPoint x: 744, startPoint y: 305, endPoint x: 678, endPoint y: 50, distance: 263.4
click at [678, 50] on div at bounding box center [440, 233] width 814 height 572
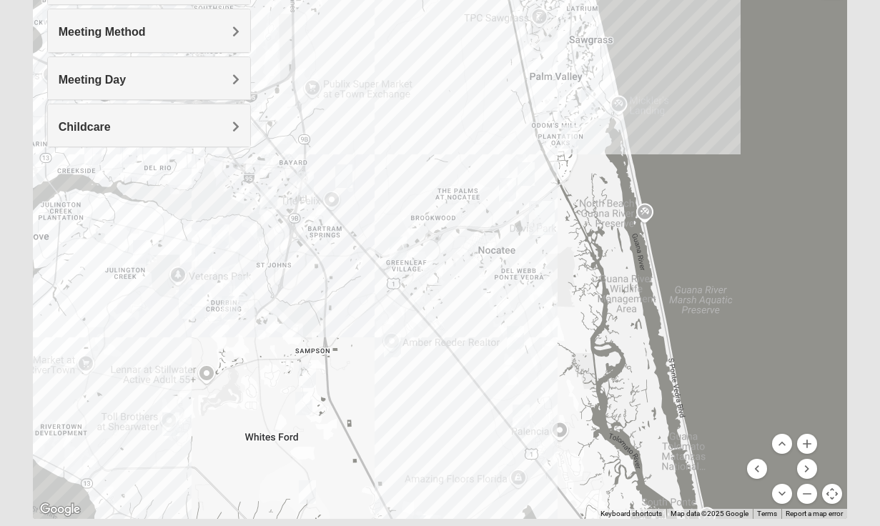
drag, startPoint x: 705, startPoint y: 274, endPoint x: 716, endPoint y: 135, distance: 139.0
click at [716, 135] on div at bounding box center [440, 233] width 814 height 572
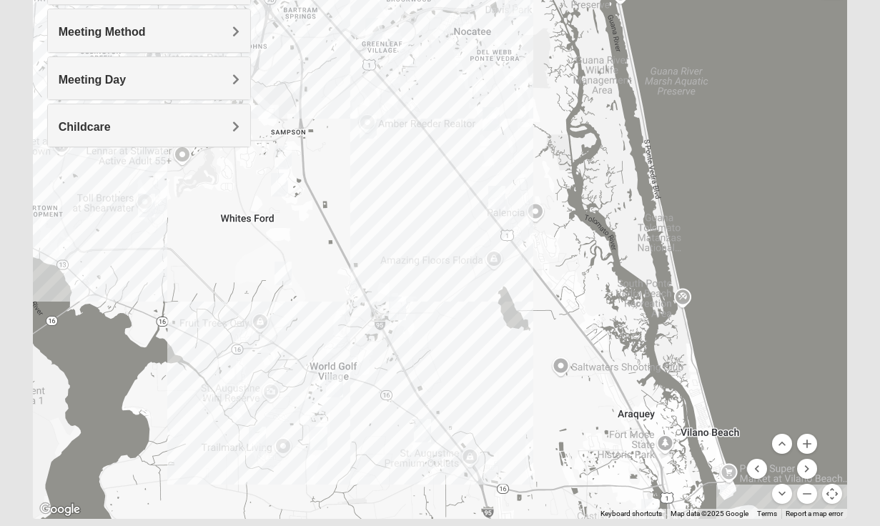
drag, startPoint x: 760, startPoint y: 325, endPoint x: 733, endPoint y: 95, distance: 231.7
click at [733, 94] on div at bounding box center [440, 233] width 814 height 572
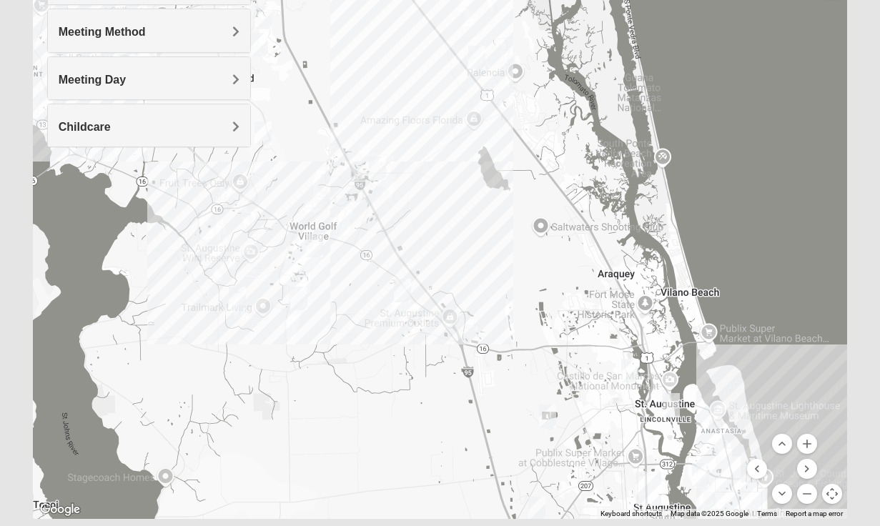
drag, startPoint x: 750, startPoint y: 287, endPoint x: 724, endPoint y: 87, distance: 201.1
click at [722, 86] on div at bounding box center [440, 233] width 814 height 572
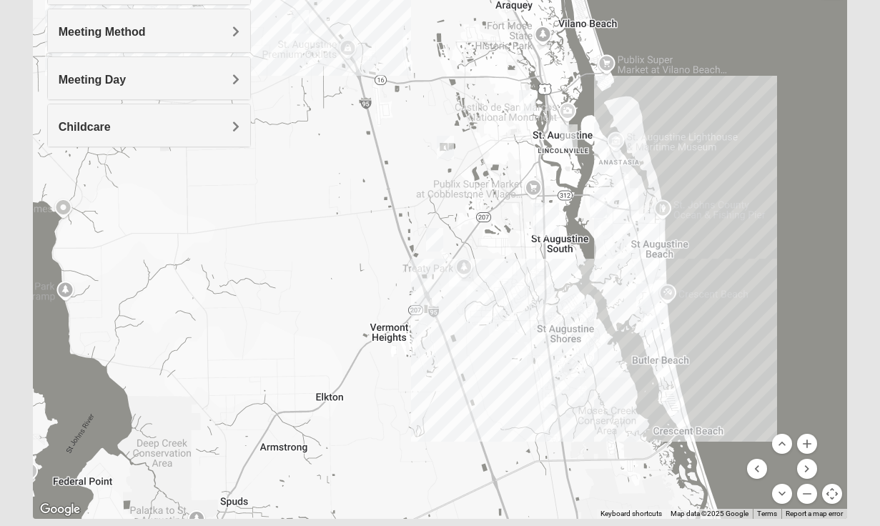
drag, startPoint x: 773, startPoint y: 227, endPoint x: 700, endPoint y: 158, distance: 100.1
click at [700, 158] on div at bounding box center [440, 233] width 814 height 572
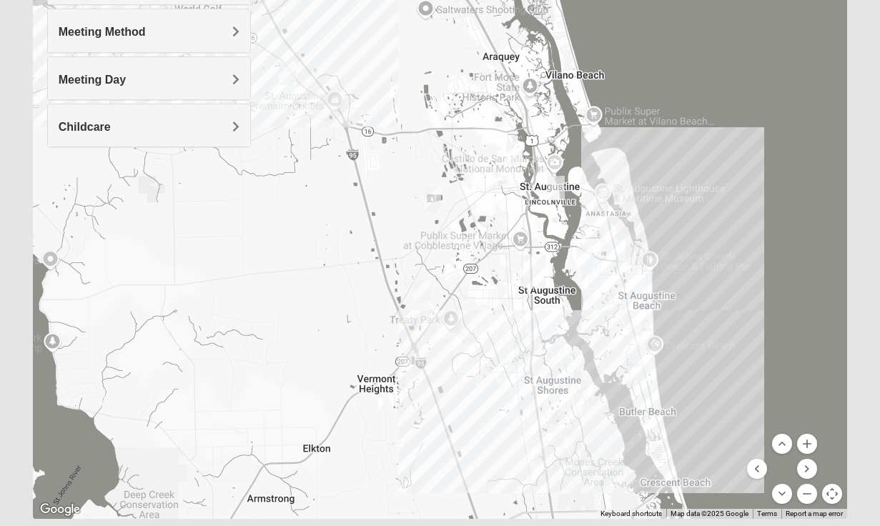
drag, startPoint x: 709, startPoint y: 218, endPoint x: 697, endPoint y: 259, distance: 42.5
click at [697, 259] on div at bounding box center [440, 233] width 814 height 572
click at [561, 189] on img "Womens Haas 32084" at bounding box center [555, 188] width 17 height 24
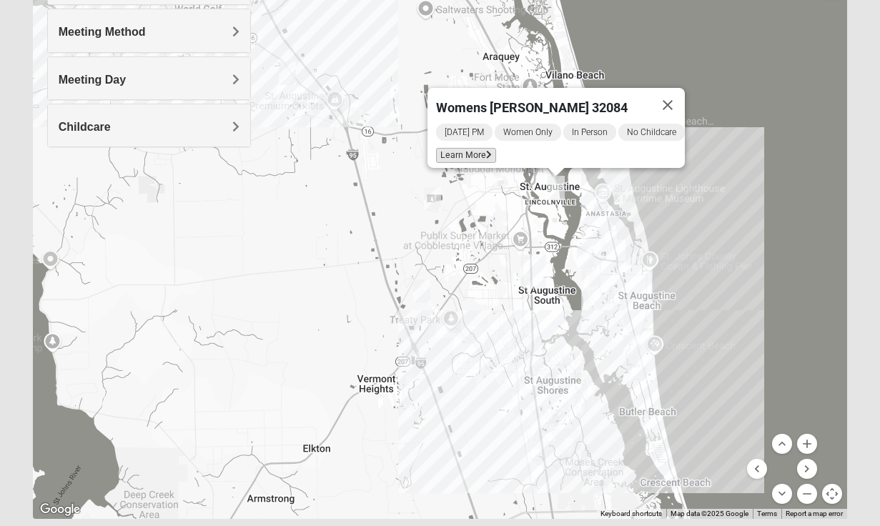
click at [469, 148] on span "Learn More" at bounding box center [466, 155] width 60 height 15
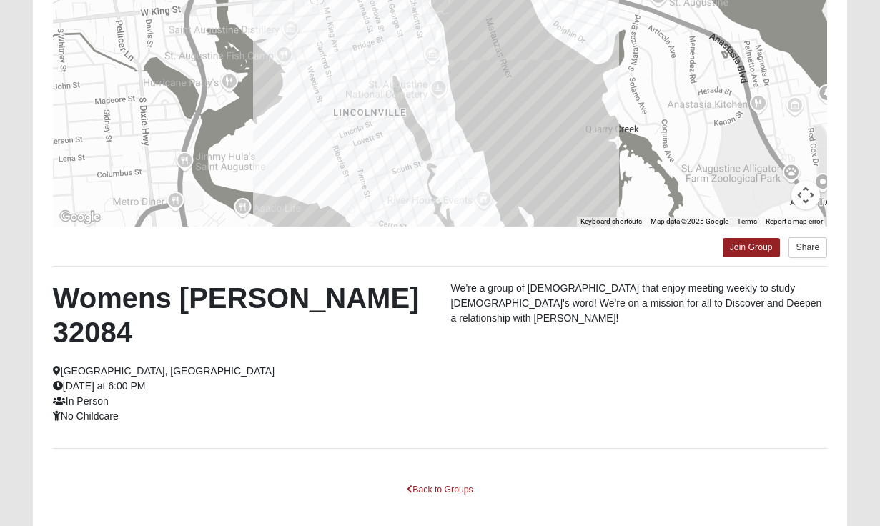
scroll to position [0, 0]
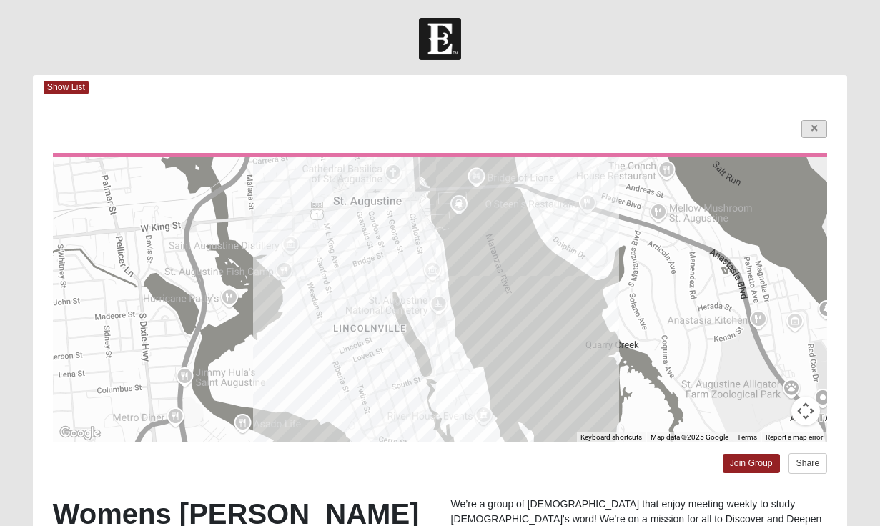
click at [815, 125] on icon at bounding box center [814, 128] width 6 height 9
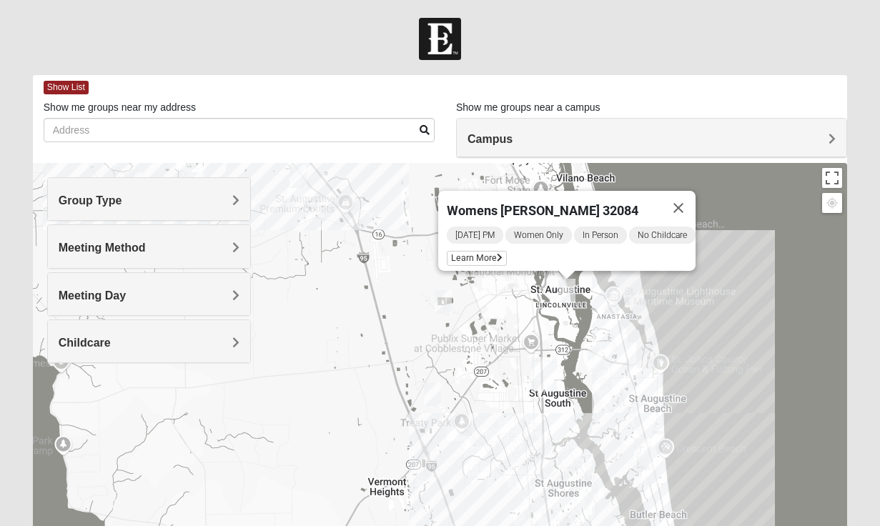
drag, startPoint x: 707, startPoint y: 275, endPoint x: 717, endPoint y: 157, distance: 118.3
click at [717, 158] on div "Show List Loading Groups Keywords Filter Additional Filters Campus [GEOGRAPHIC_…" at bounding box center [440, 405] width 814 height 660
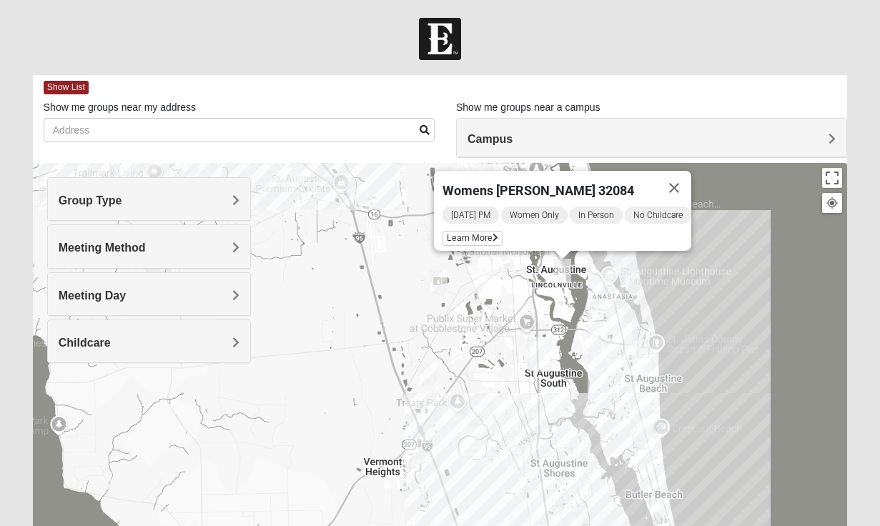
drag, startPoint x: 737, startPoint y: 336, endPoint x: 736, endPoint y: 269, distance: 66.5
click at [736, 269] on div "Womens [PERSON_NAME] 32084 [DATE] PM Women Only In Person No Childcare Learn Mo…" at bounding box center [440, 449] width 814 height 572
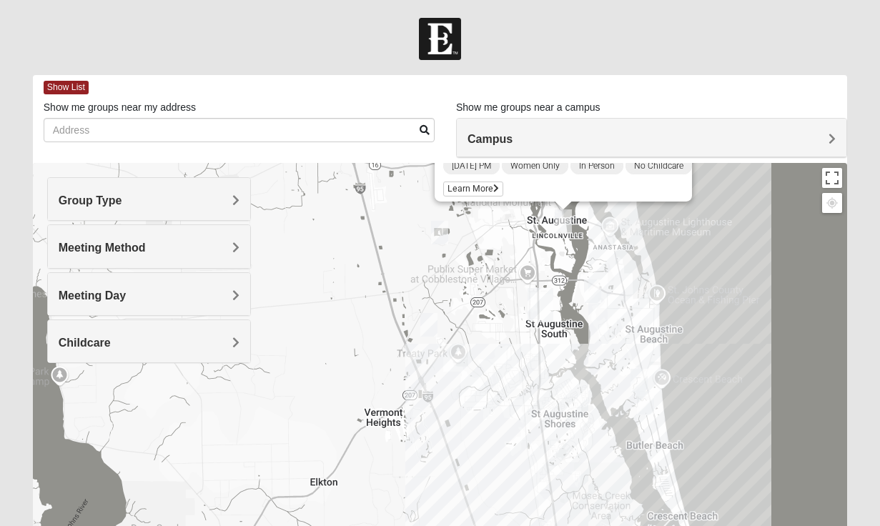
click at [638, 378] on img "Mixed Wildasin 32080" at bounding box center [638, 381] width 17 height 24
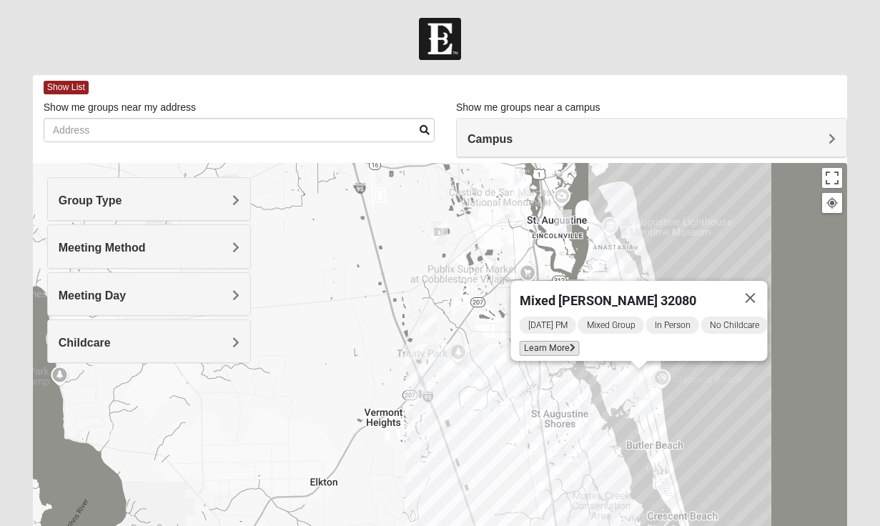
click at [560, 344] on span "Learn More" at bounding box center [549, 348] width 60 height 15
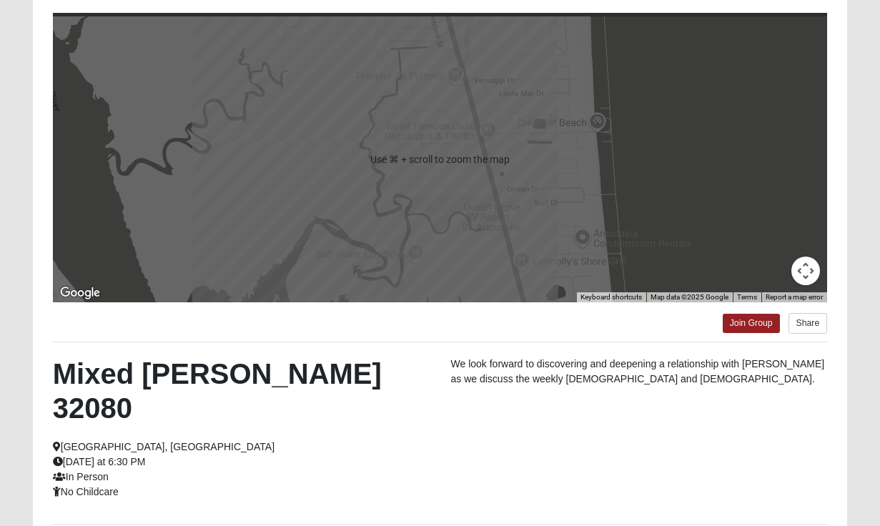
scroll to position [46, 0]
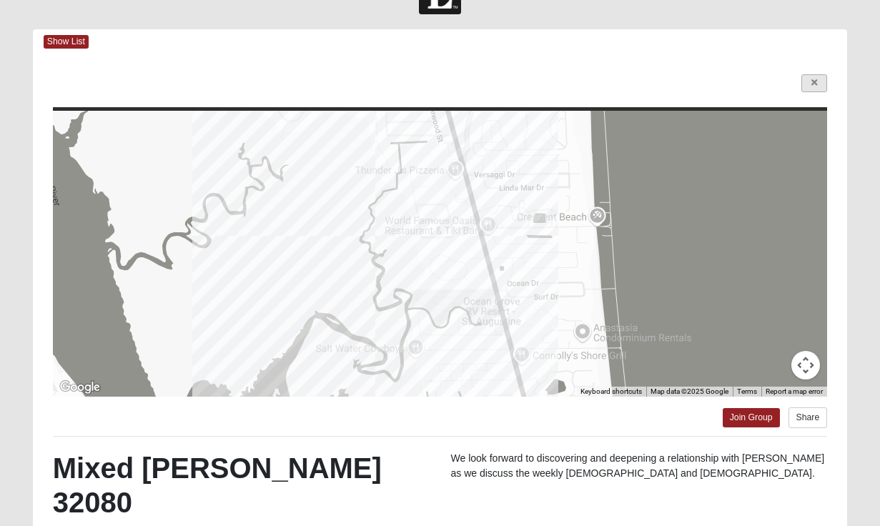
click at [810, 77] on link at bounding box center [814, 83] width 26 height 18
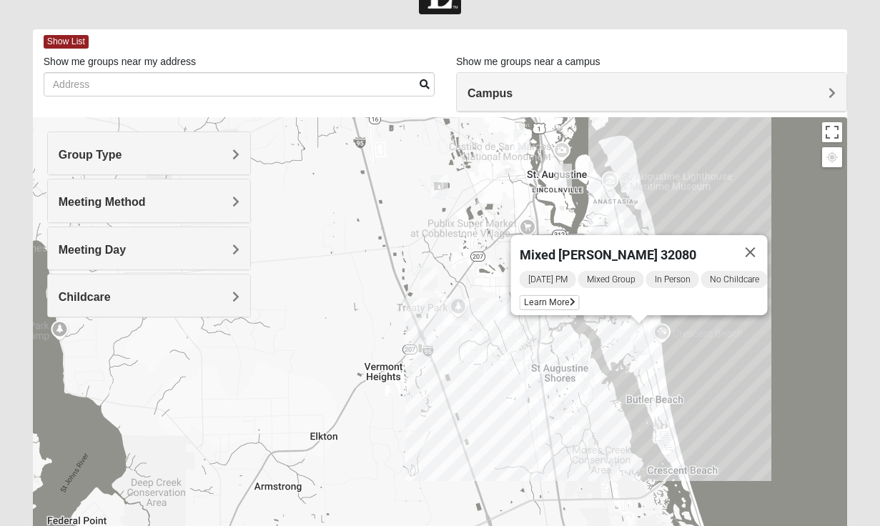
click at [650, 357] on img "Mixed Tant 32080" at bounding box center [645, 357] width 17 height 24
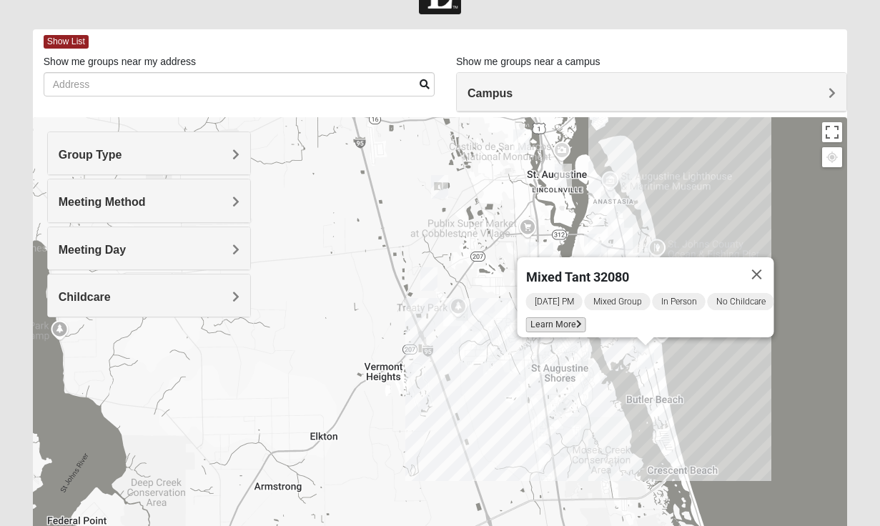
drag, startPoint x: 554, startPoint y: 319, endPoint x: 561, endPoint y: 319, distance: 7.2
click at [555, 319] on span "Learn More" at bounding box center [555, 324] width 60 height 15
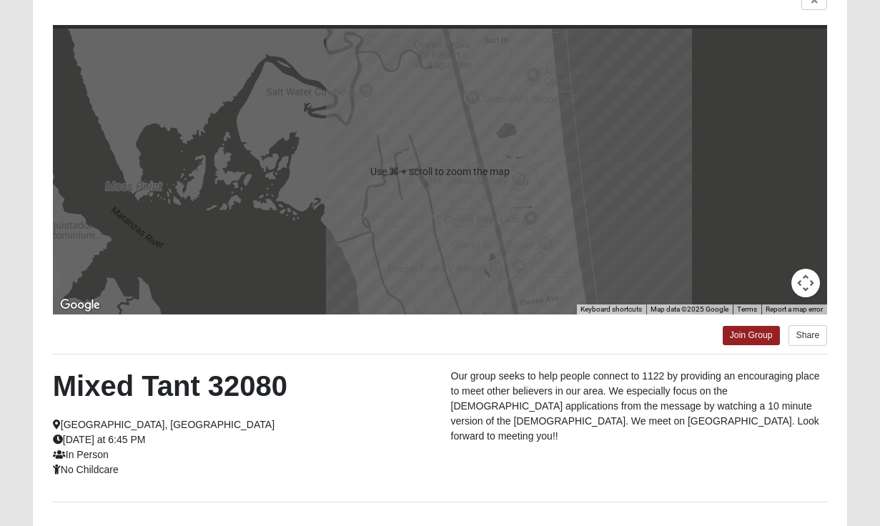
scroll to position [55, 0]
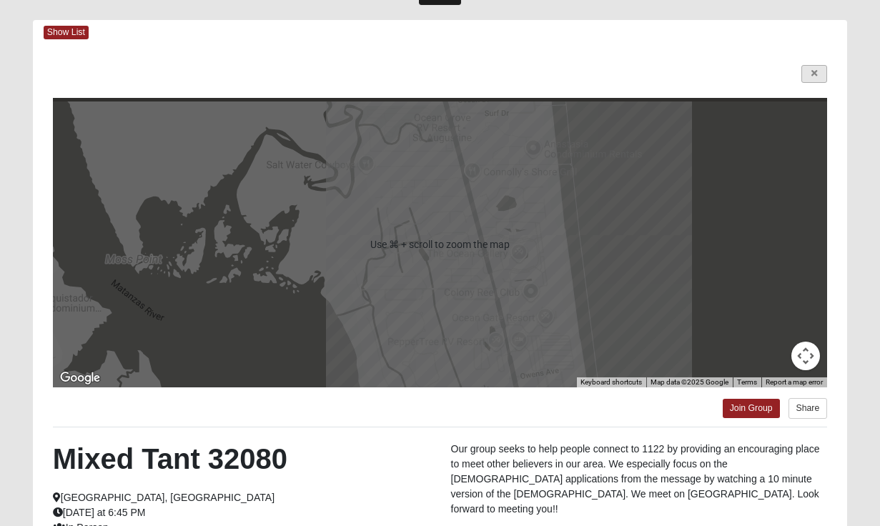
click at [817, 71] on link at bounding box center [814, 74] width 26 height 18
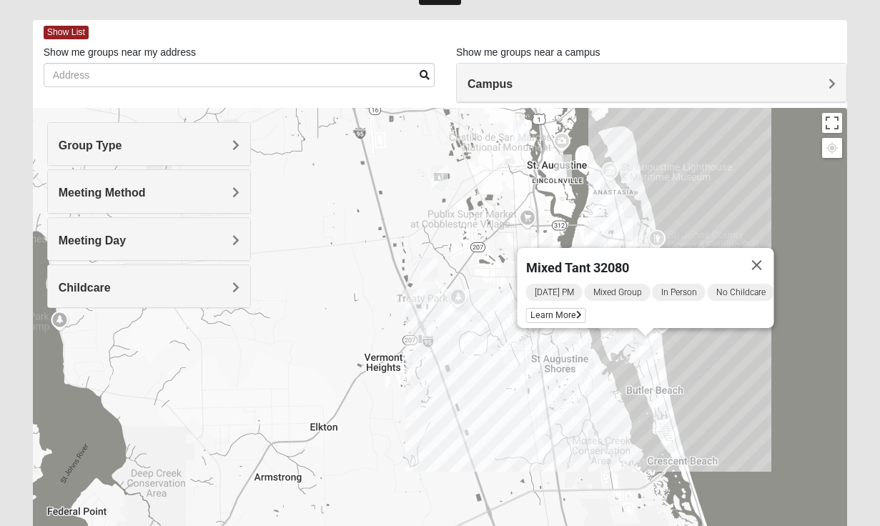
click at [430, 272] on img "Mixed Noteware 32084" at bounding box center [428, 270] width 17 height 24
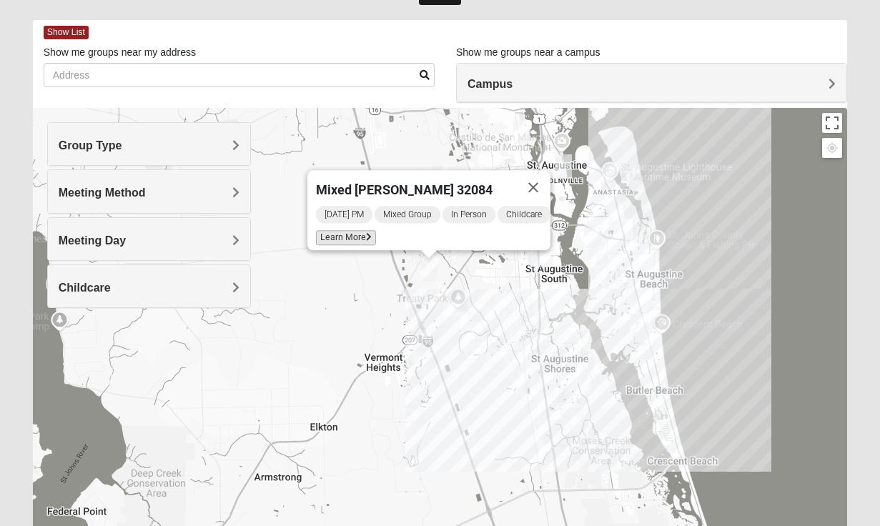
click at [349, 230] on span "Learn More" at bounding box center [346, 237] width 60 height 15
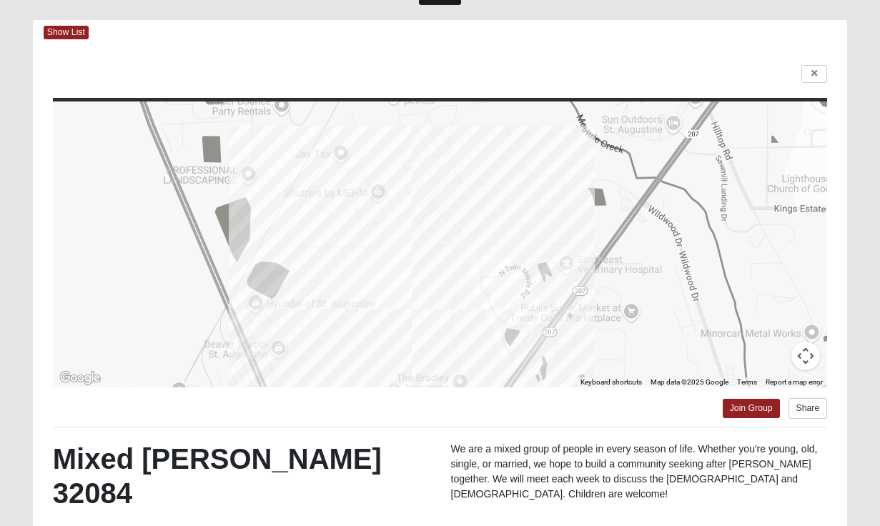
click at [817, 72] on link at bounding box center [814, 74] width 26 height 18
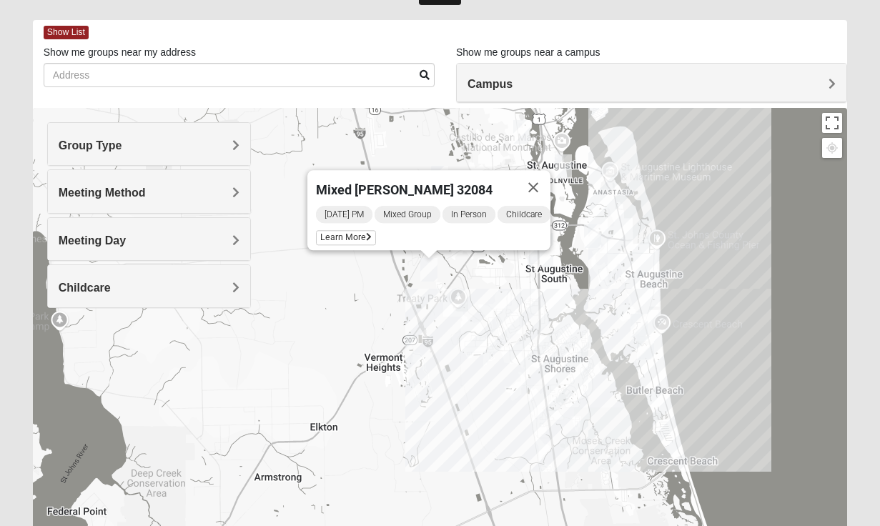
click at [545, 179] on button "Close" at bounding box center [533, 187] width 34 height 34
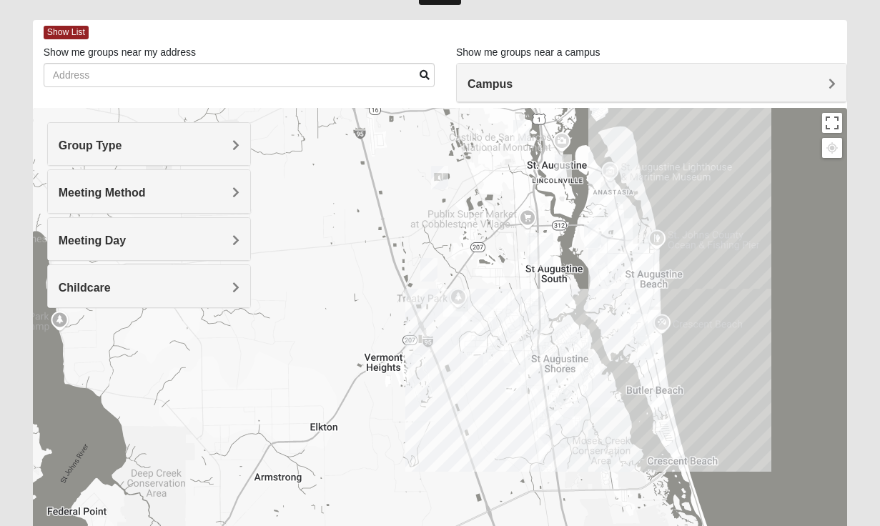
click at [442, 179] on img "Mixed Marenco 32084" at bounding box center [439, 178] width 17 height 24
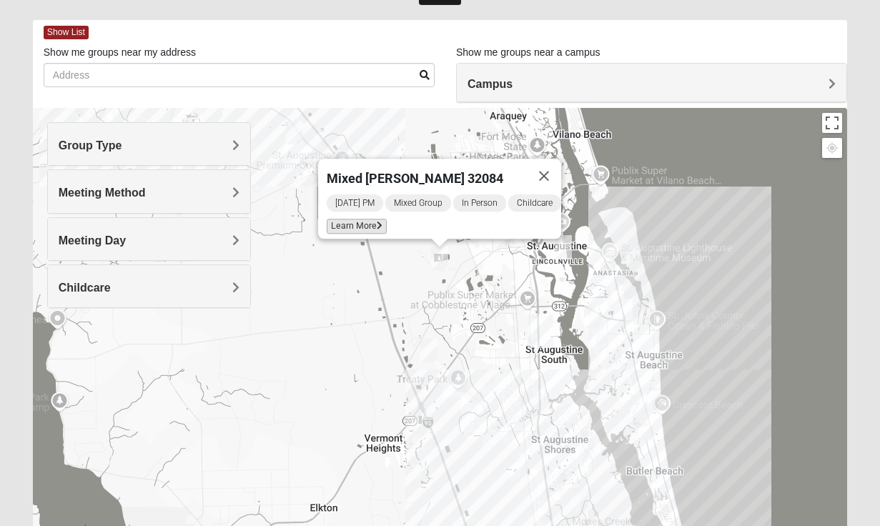
click at [371, 219] on span "Learn More" at bounding box center [357, 226] width 60 height 15
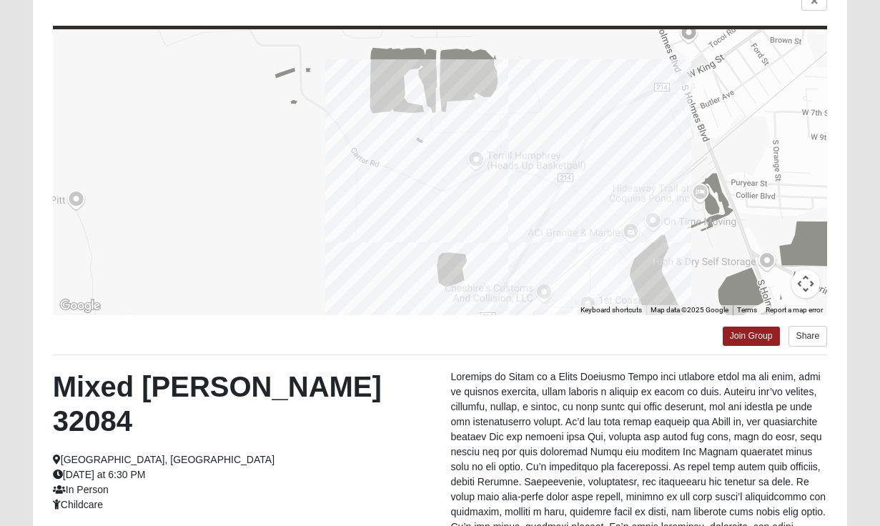
scroll to position [102, 0]
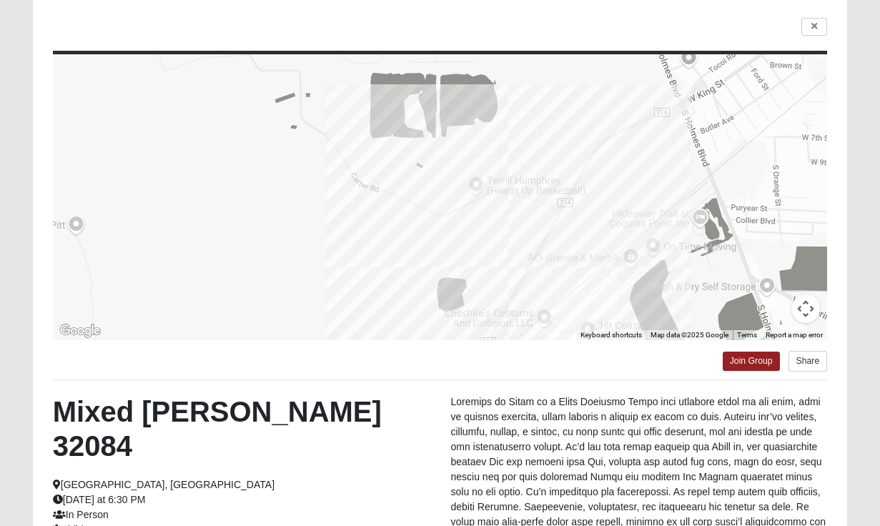
click at [807, 29] on link at bounding box center [814, 27] width 26 height 18
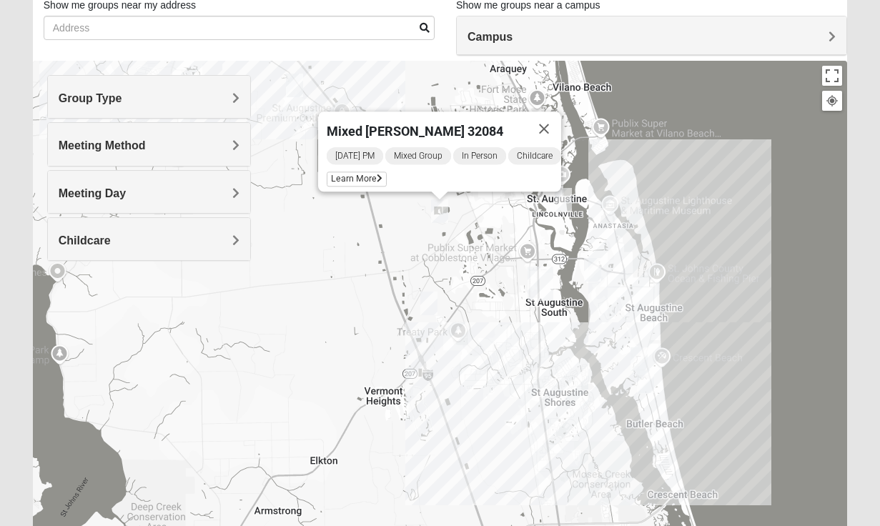
click at [493, 220] on div "Mixed [PERSON_NAME] 32084 [DATE] PM Mixed Group In Person Childcare Learn More" at bounding box center [440, 347] width 814 height 572
drag, startPoint x: 553, startPoint y: 118, endPoint x: 537, endPoint y: 148, distance: 34.2
click at [553, 119] on button "Close" at bounding box center [544, 128] width 34 height 34
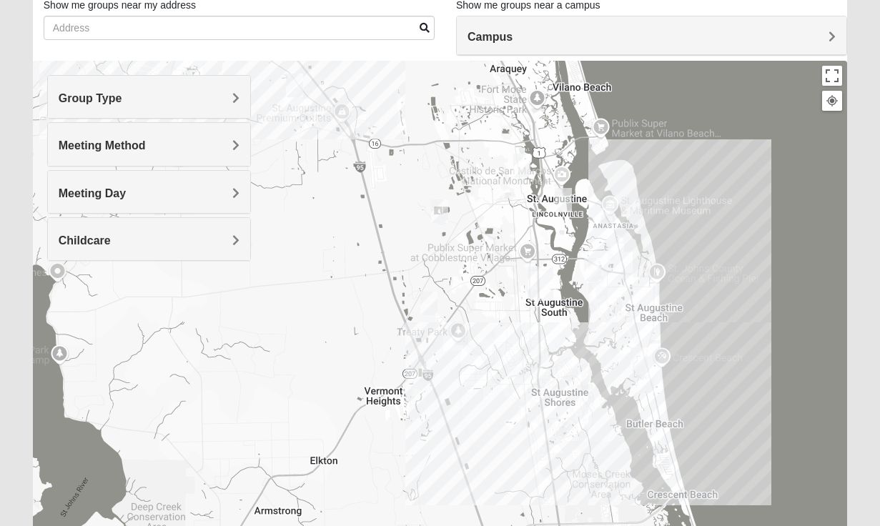
click at [521, 164] on img "Mixed Richardson 32084" at bounding box center [521, 166] width 17 height 24
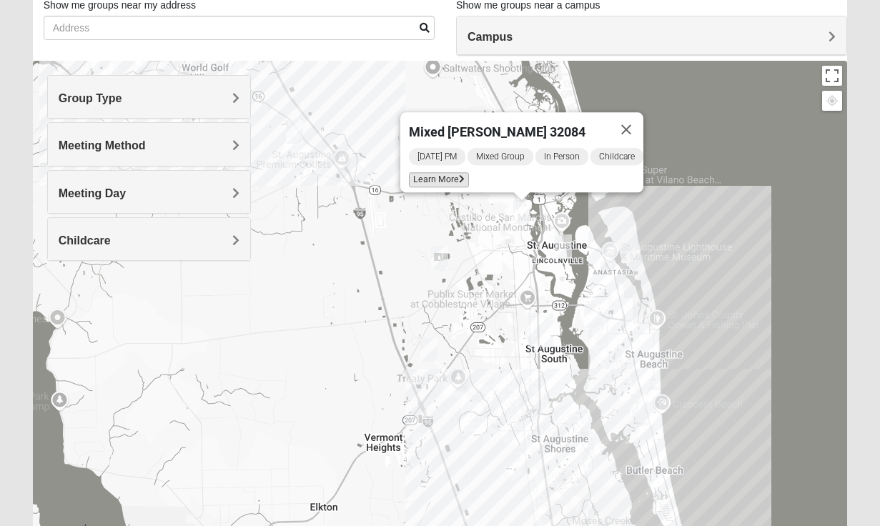
drag, startPoint x: 448, startPoint y: 171, endPoint x: 457, endPoint y: 174, distance: 8.8
click at [449, 172] on span "Learn More" at bounding box center [439, 179] width 60 height 15
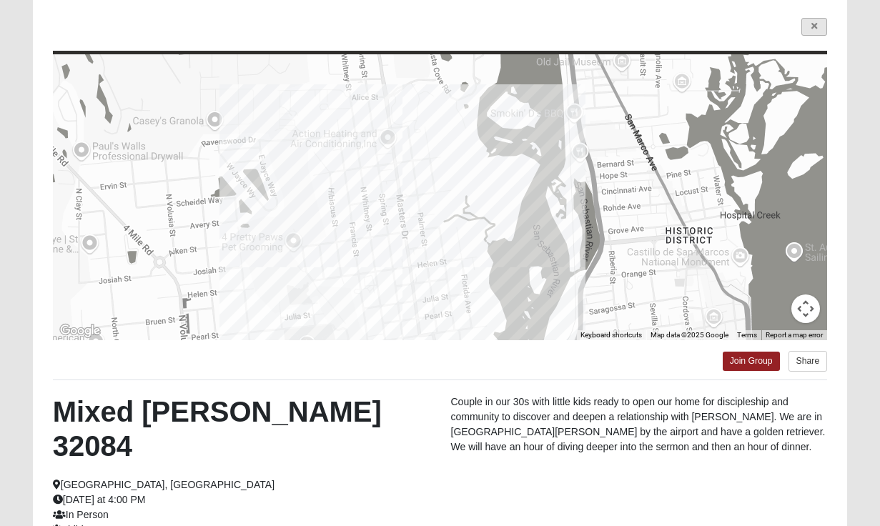
click at [817, 21] on link at bounding box center [814, 27] width 26 height 18
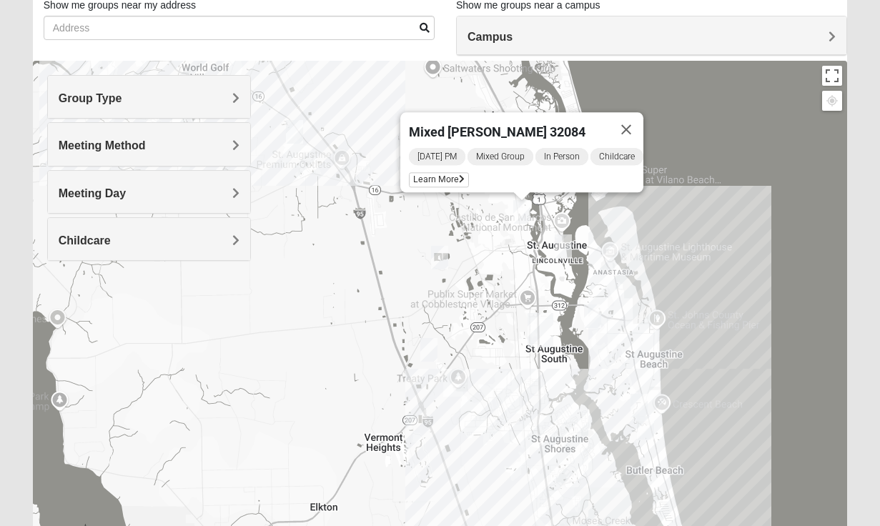
click at [592, 318] on img "1825 Mixed Lauter 32080" at bounding box center [592, 316] width 17 height 24
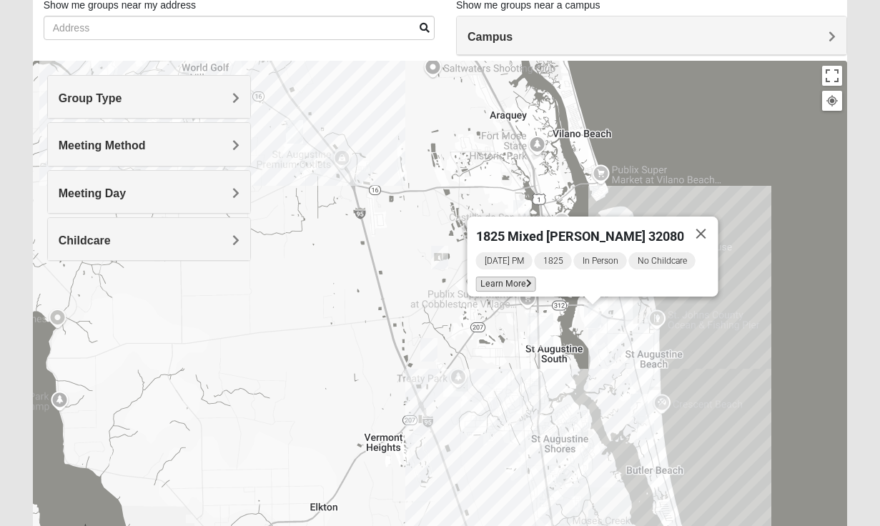
click at [529, 279] on icon at bounding box center [528, 283] width 6 height 9
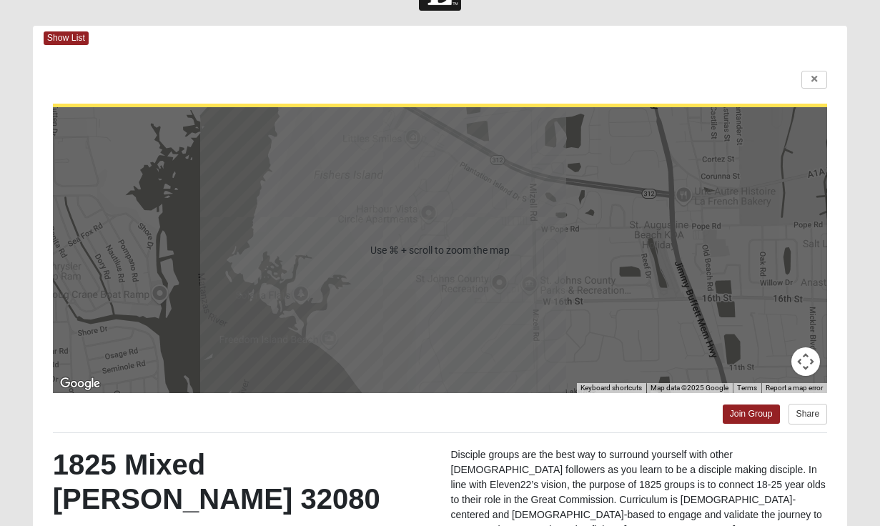
scroll to position [81, 0]
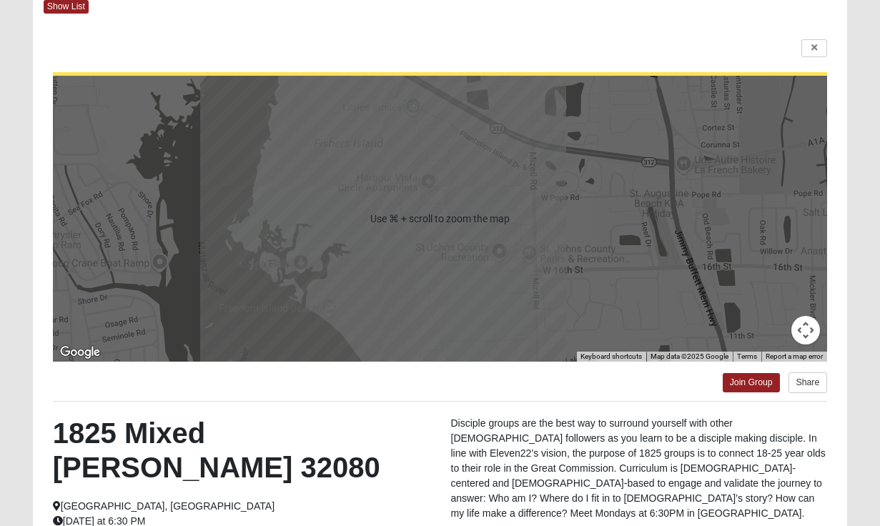
click at [814, 46] on icon at bounding box center [814, 48] width 6 height 9
